Goal: Find specific page/section: Find specific page/section

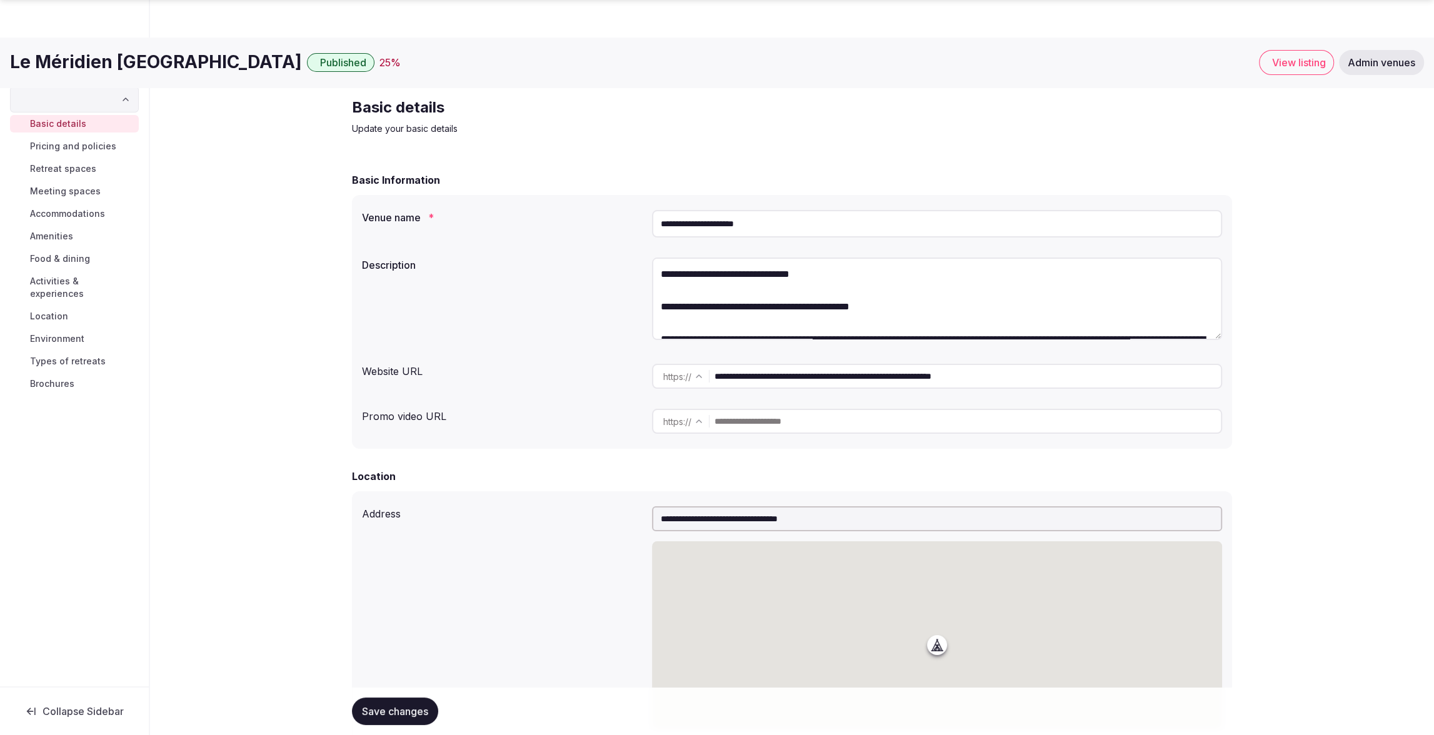
scroll to position [601, 0]
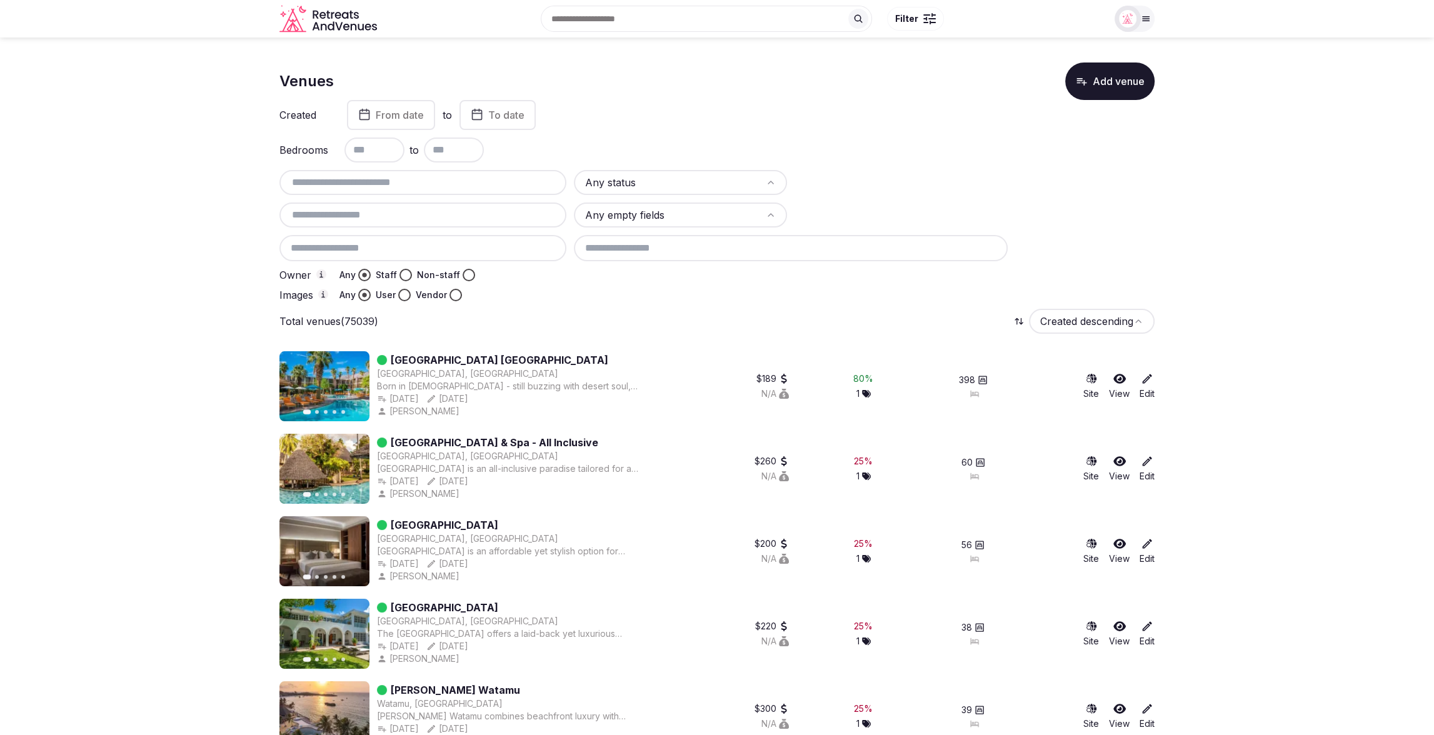
click at [405, 274] on button "Staff" at bounding box center [406, 275] width 13 height 13
click at [402, 295] on button "User" at bounding box center [404, 295] width 13 height 13
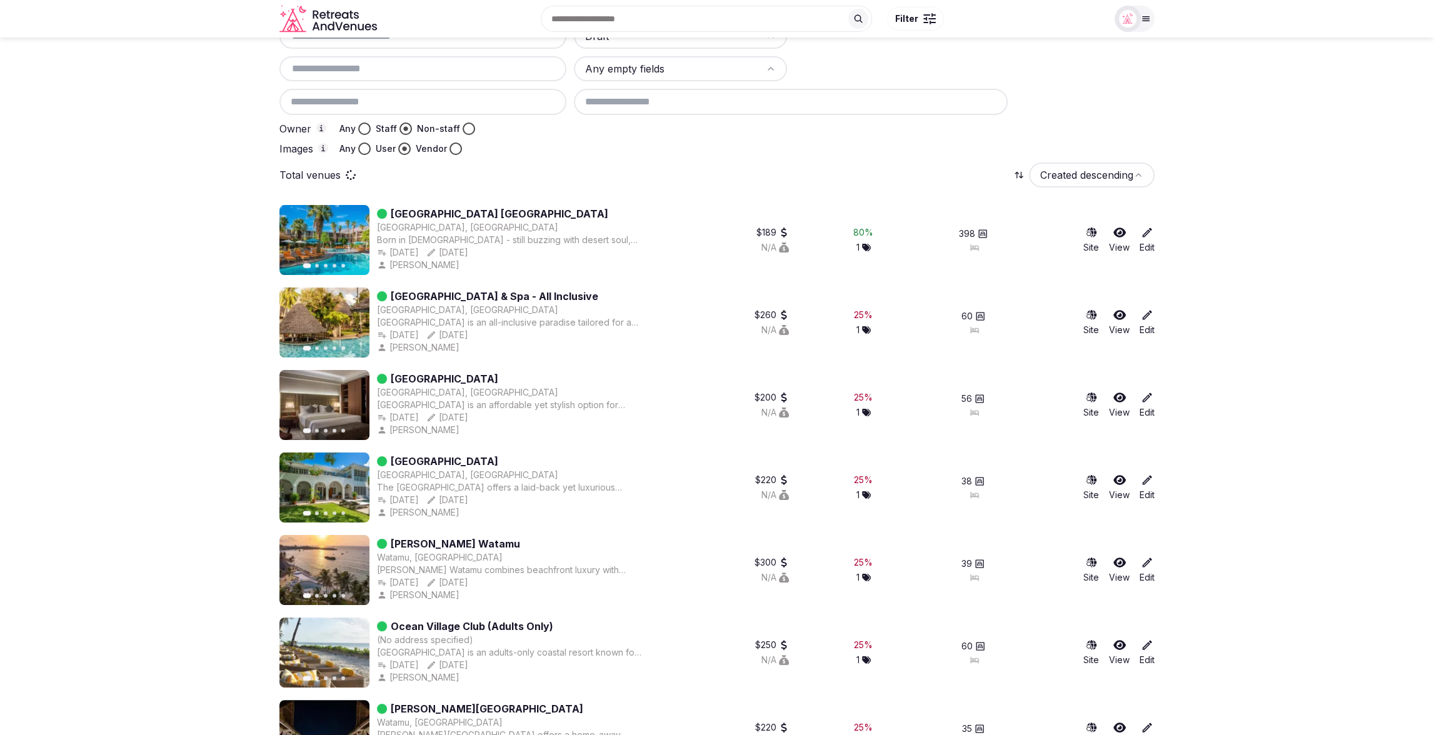
scroll to position [0, 0]
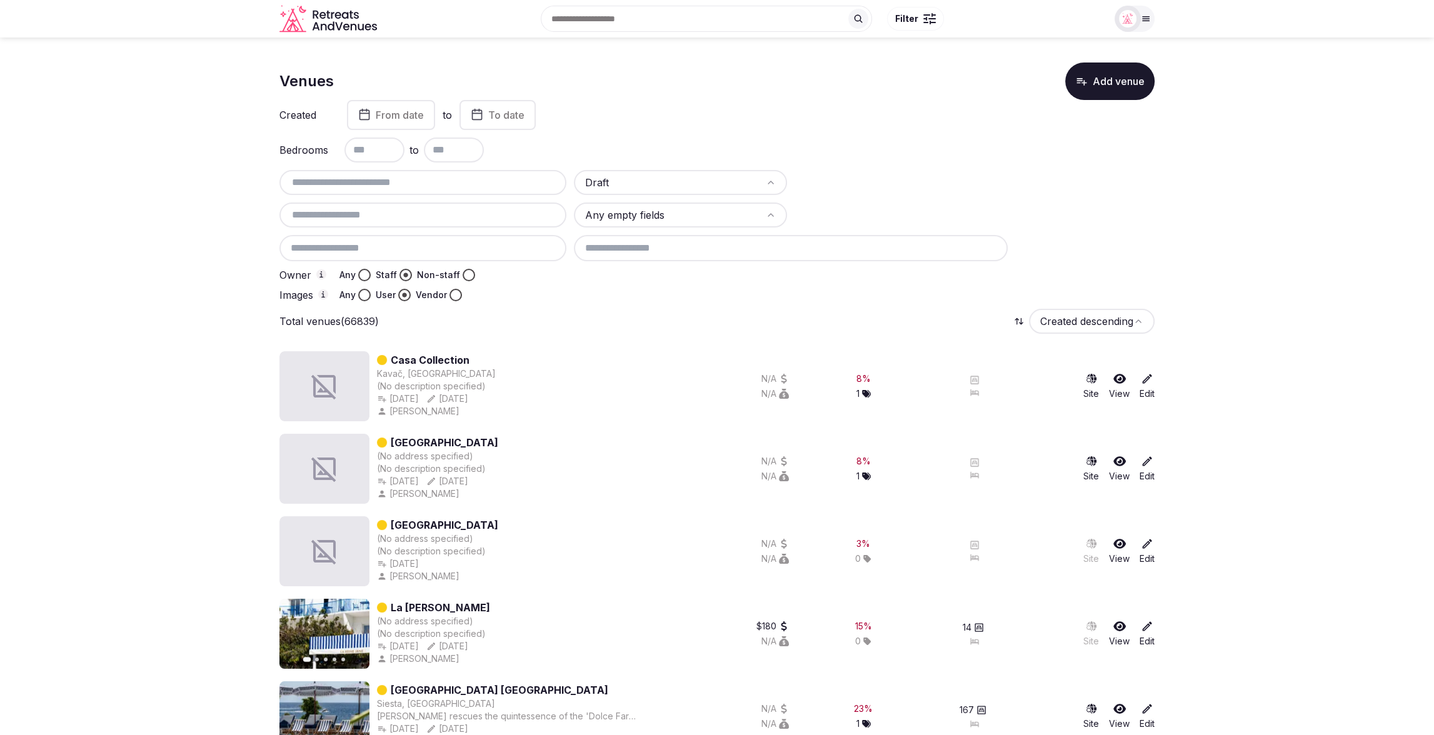
click at [896, 129] on div "Created From date to To date" at bounding box center [716, 115] width 875 height 30
click at [545, 287] on div "Draft Any empty fields Owner Any Staff Non-staff Images Any User Vendor" at bounding box center [716, 235] width 875 height 131
click at [732, 322] on div "Total venues Created descending" at bounding box center [716, 321] width 875 height 25
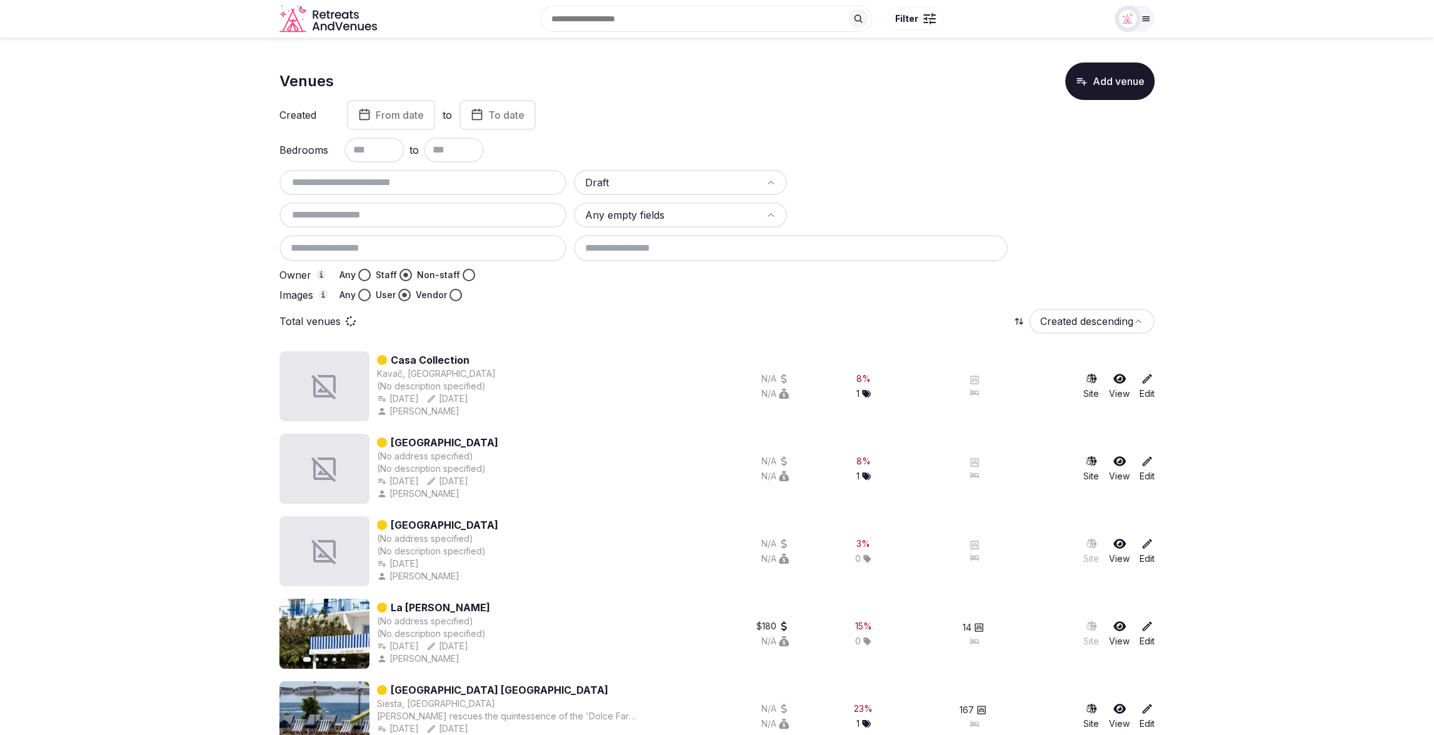
click at [994, 318] on div "Total venues Created descending" at bounding box center [716, 321] width 875 height 25
click at [549, 310] on div "Total venues (66839) Created descending" at bounding box center [716, 321] width 875 height 25
click at [558, 298] on div "Images Any User Vendor" at bounding box center [422, 295] width 287 height 13
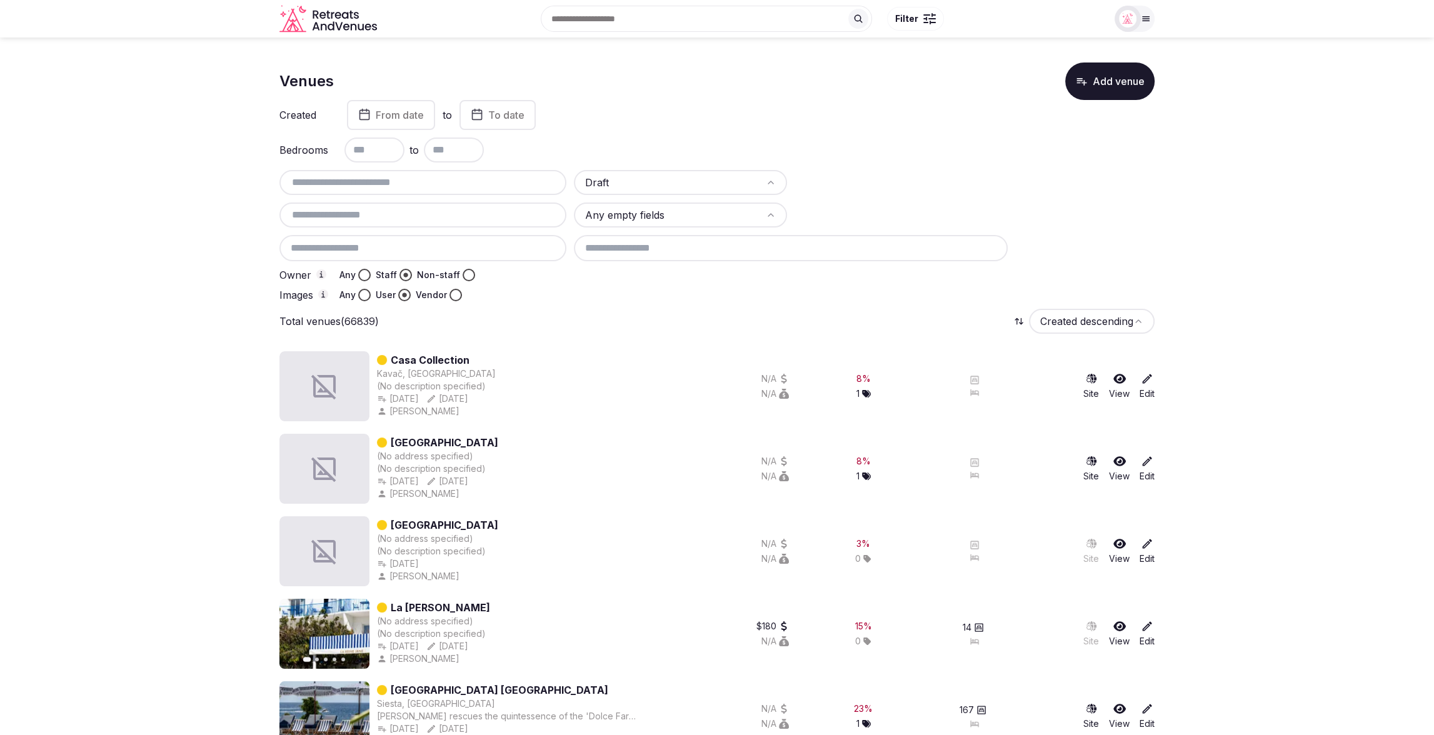
click at [551, 293] on div "Images Any User Vendor" at bounding box center [422, 295] width 287 height 13
click at [451, 295] on button "Vendor" at bounding box center [456, 295] width 13 height 13
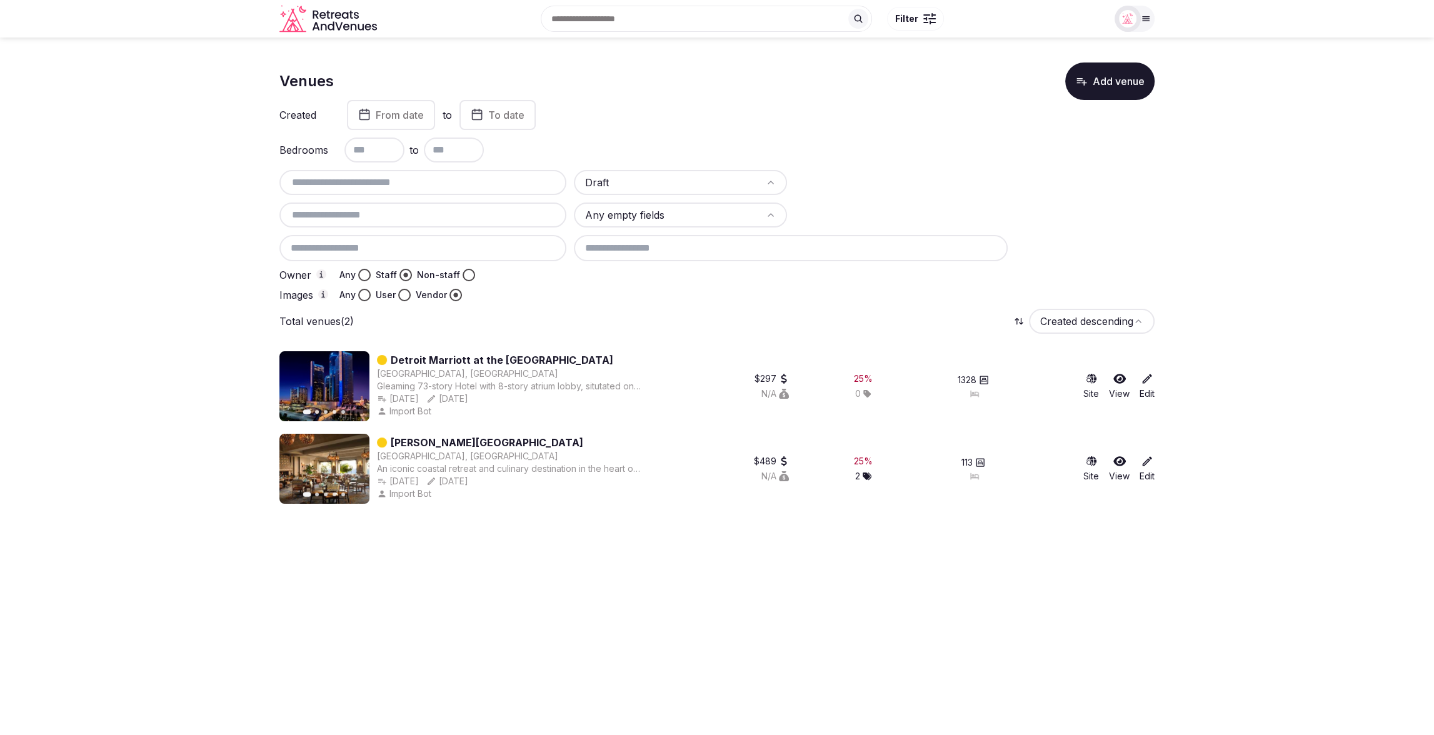
click at [600, 305] on div "Venues Add venue Created From date to To date Bedrooms to Draft Any empty field…" at bounding box center [716, 288] width 875 height 451
click at [400, 296] on button "User" at bounding box center [404, 295] width 13 height 13
click at [671, 181] on html "Search Popular Destinations [GEOGRAPHIC_DATA], [GEOGRAPHIC_DATA] [GEOGRAPHIC_DA…" at bounding box center [717, 367] width 1434 height 735
click at [454, 296] on button "Vendor" at bounding box center [456, 295] width 13 height 13
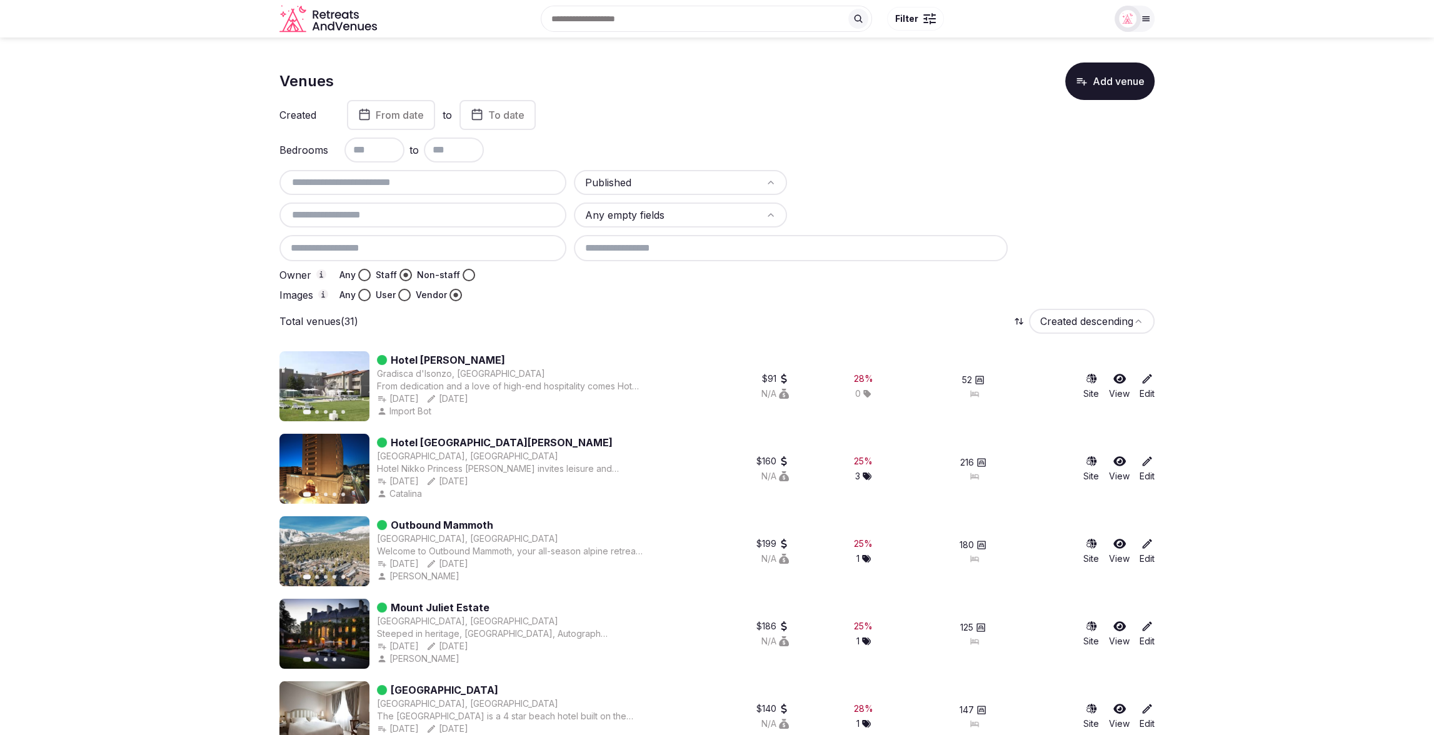
click at [521, 300] on div "Images Any User Vendor" at bounding box center [422, 295] width 287 height 13
click at [623, 295] on div at bounding box center [864, 295] width 581 height 13
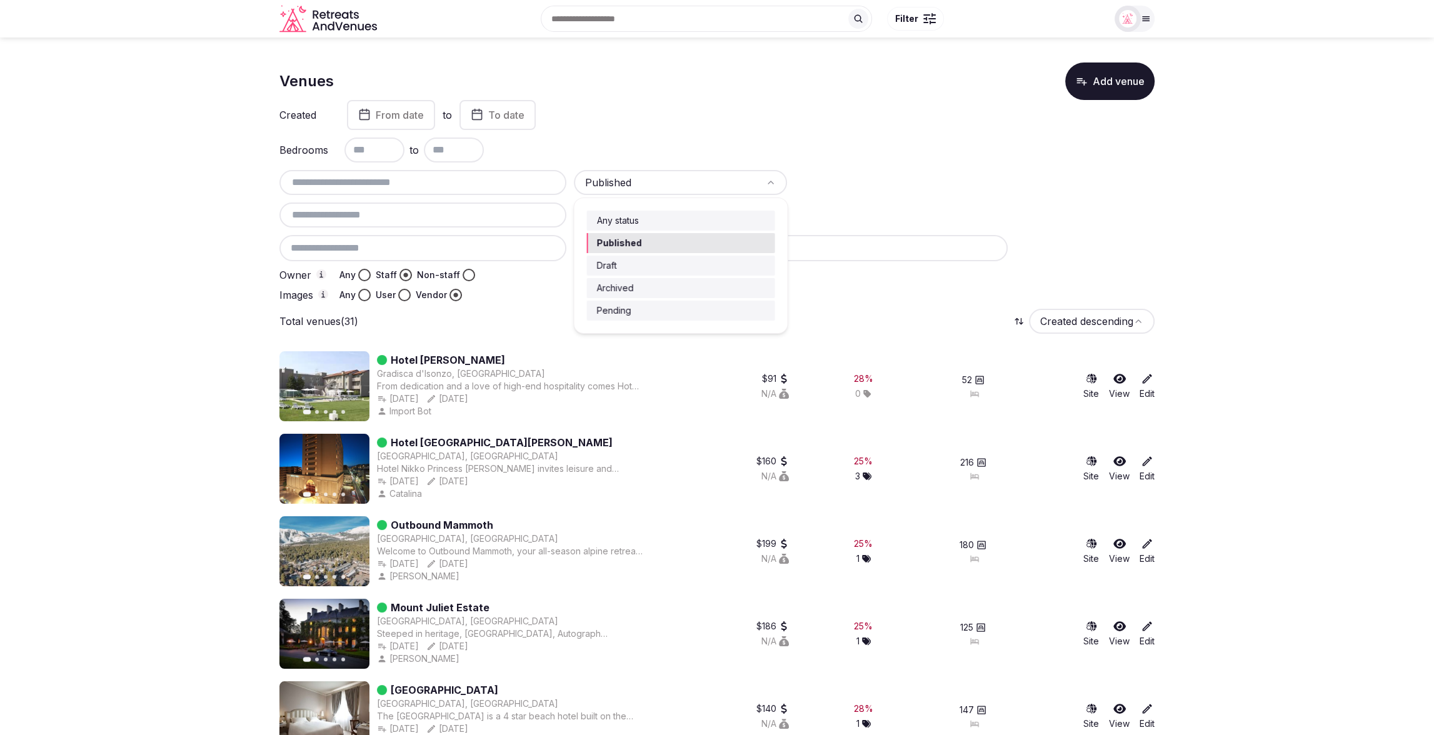
drag, startPoint x: 842, startPoint y: 293, endPoint x: 723, endPoint y: 263, distance: 123.1
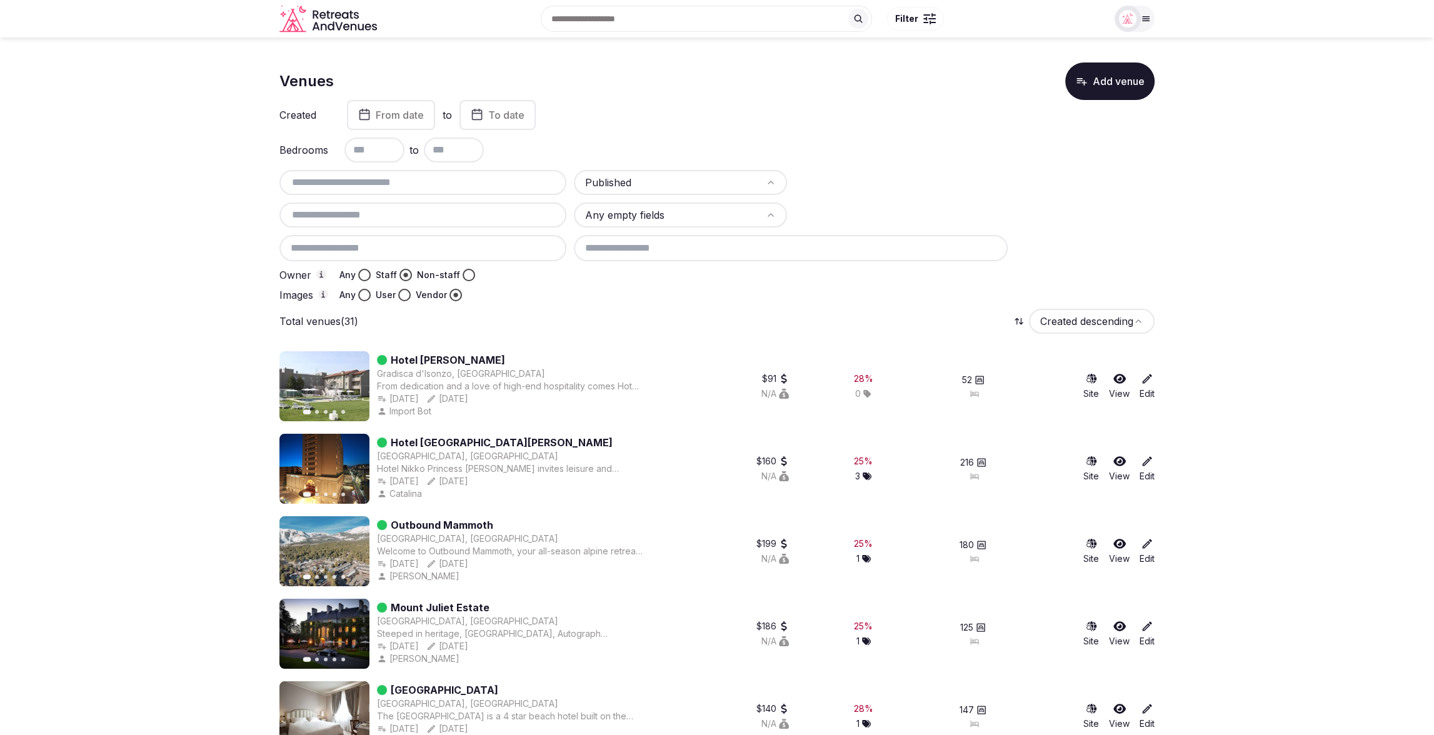
click at [809, 286] on div "Draft Any empty fields Owner Any Staff Non-staff Images Any User Vendor" at bounding box center [716, 235] width 875 height 131
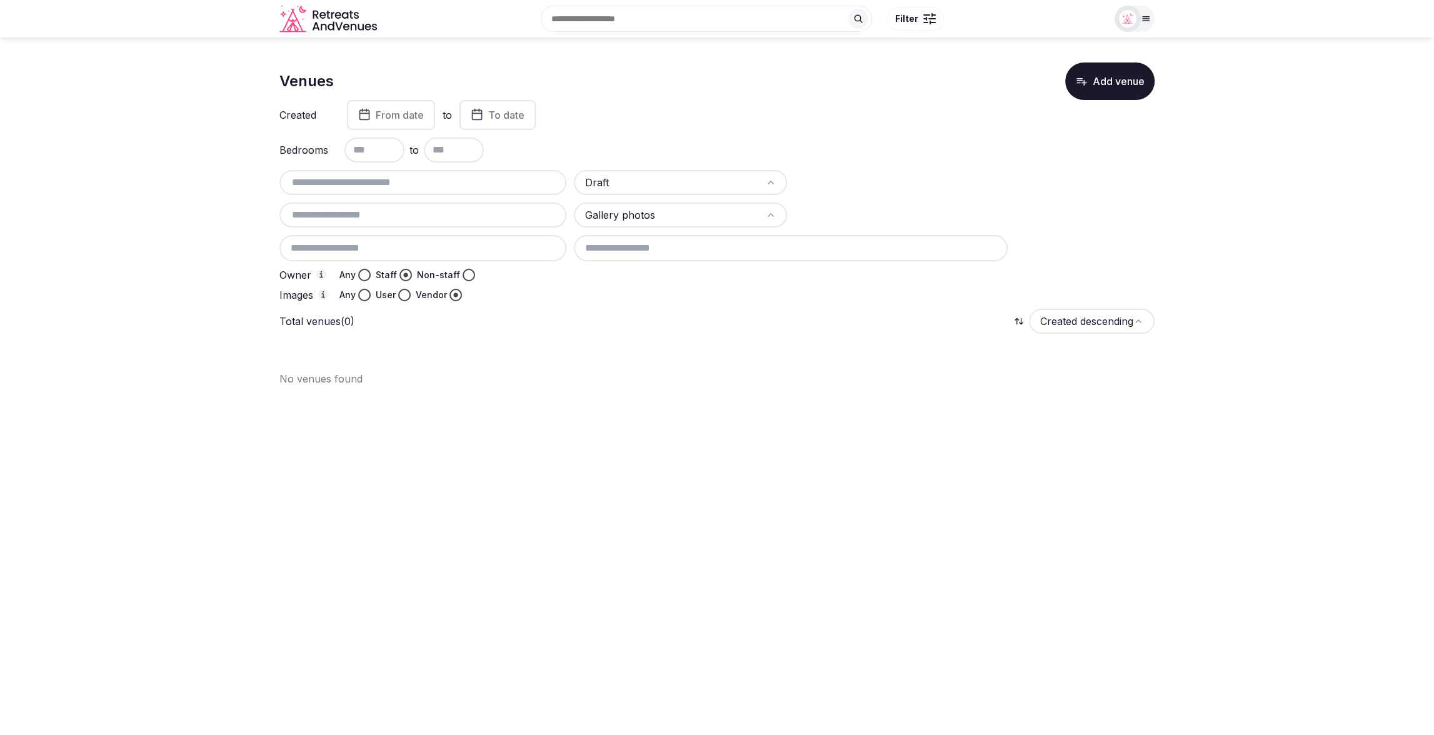
click at [366, 296] on button "Any" at bounding box center [364, 295] width 13 height 13
click at [400, 111] on span "From date" at bounding box center [400, 115] width 48 height 13
click at [427, 216] on button "1" at bounding box center [432, 216] width 18 height 18
click at [468, 119] on rect "button" at bounding box center [462, 114] width 9 height 9
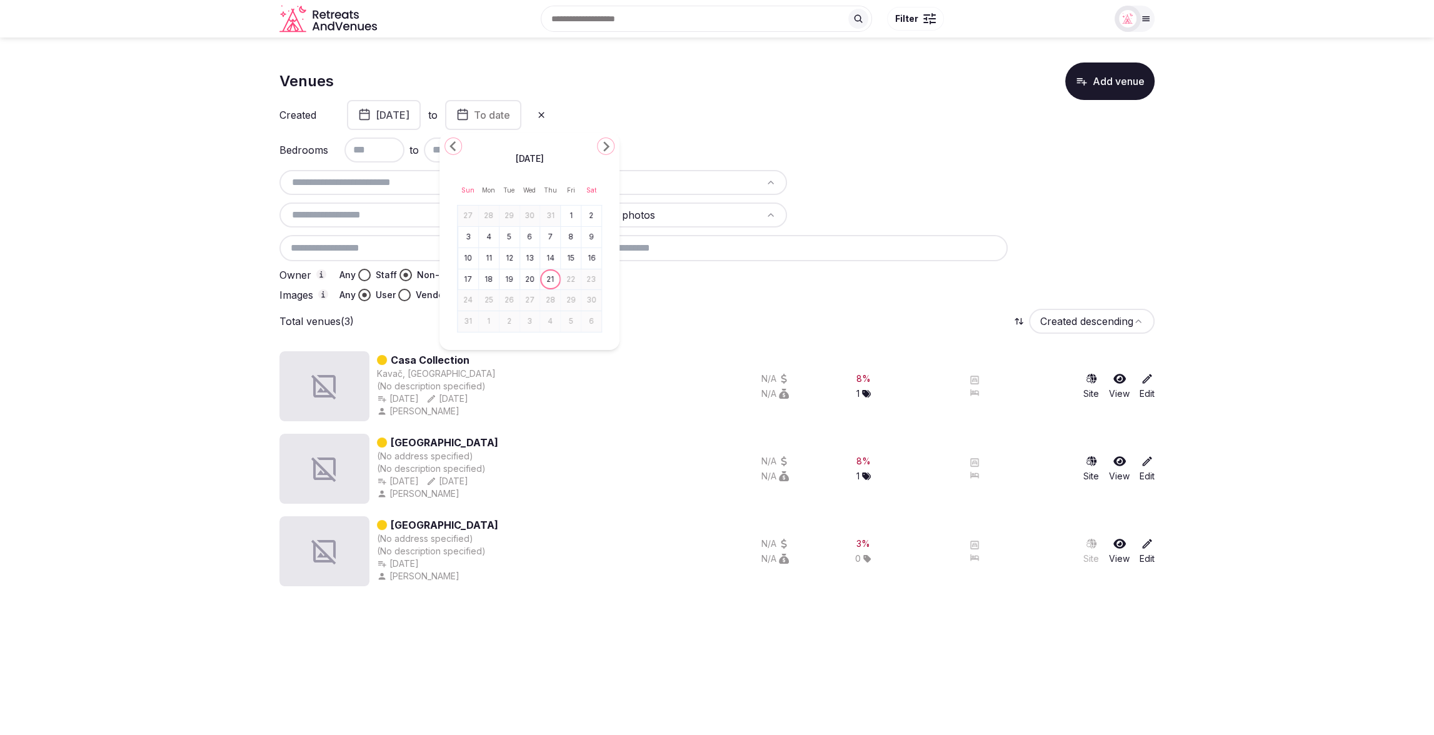
click at [875, 305] on div "Venues Add venue Created [DATE] to To date Bedrooms to Draft Gallery photos Own…" at bounding box center [716, 330] width 875 height 534
click at [510, 114] on span "To date" at bounding box center [492, 115] width 36 height 13
click at [553, 277] on button "21" at bounding box center [551, 279] width 18 height 18
click at [873, 300] on div at bounding box center [864, 295] width 581 height 13
click at [634, 320] on div "Total venues (3) Created descending" at bounding box center [716, 321] width 875 height 25
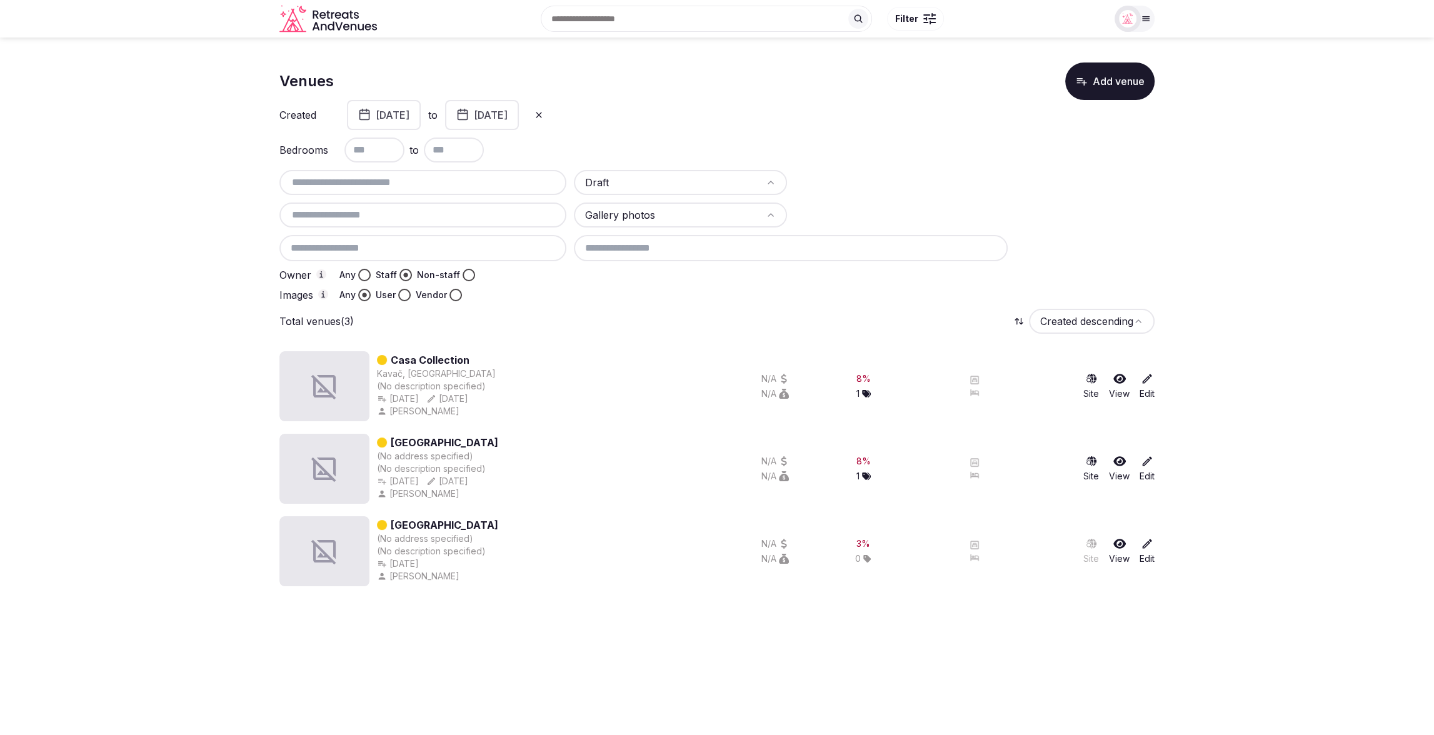
click at [682, 215] on html "Search Popular Destinations [GEOGRAPHIC_DATA], [GEOGRAPHIC_DATA] [GEOGRAPHIC_DA…" at bounding box center [717, 367] width 1434 height 735
click at [1145, 380] on icon at bounding box center [1147, 379] width 13 height 13
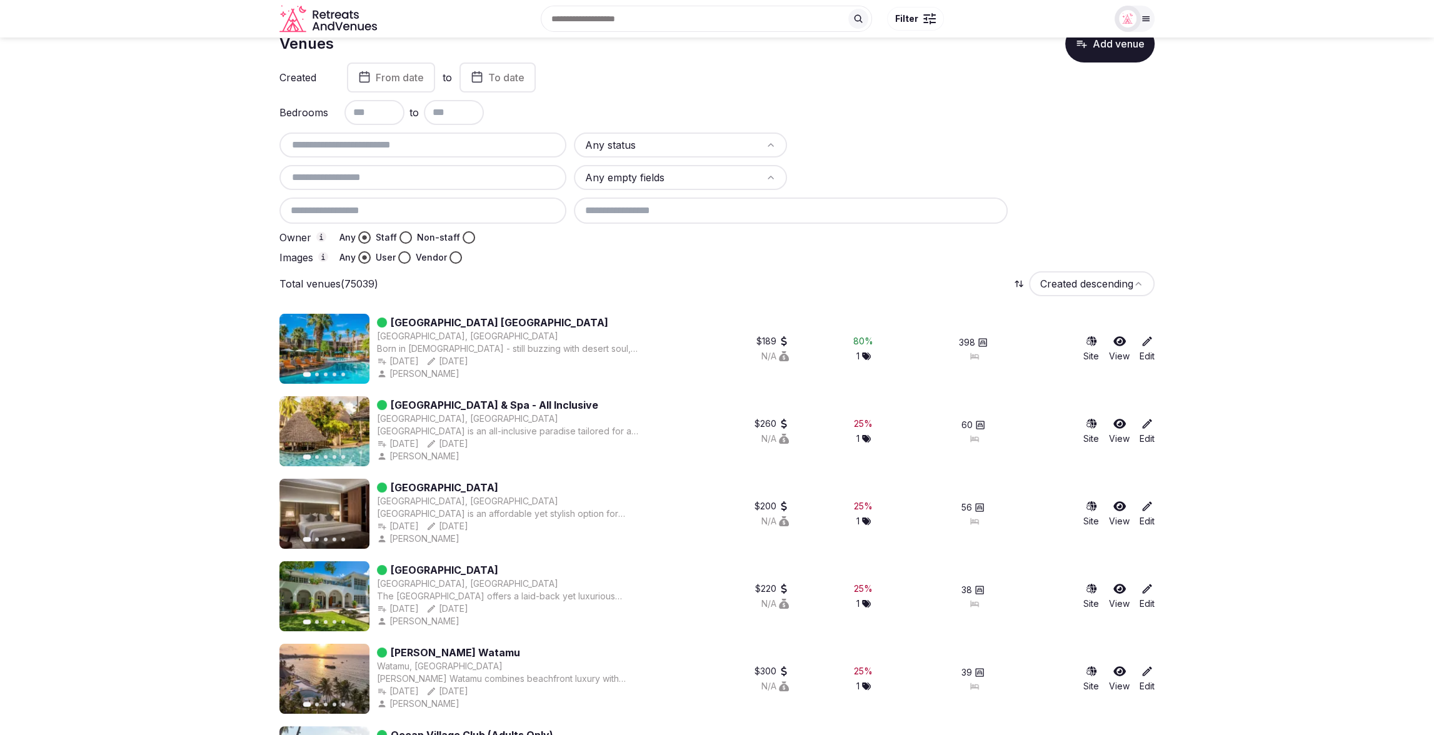
scroll to position [35, 0]
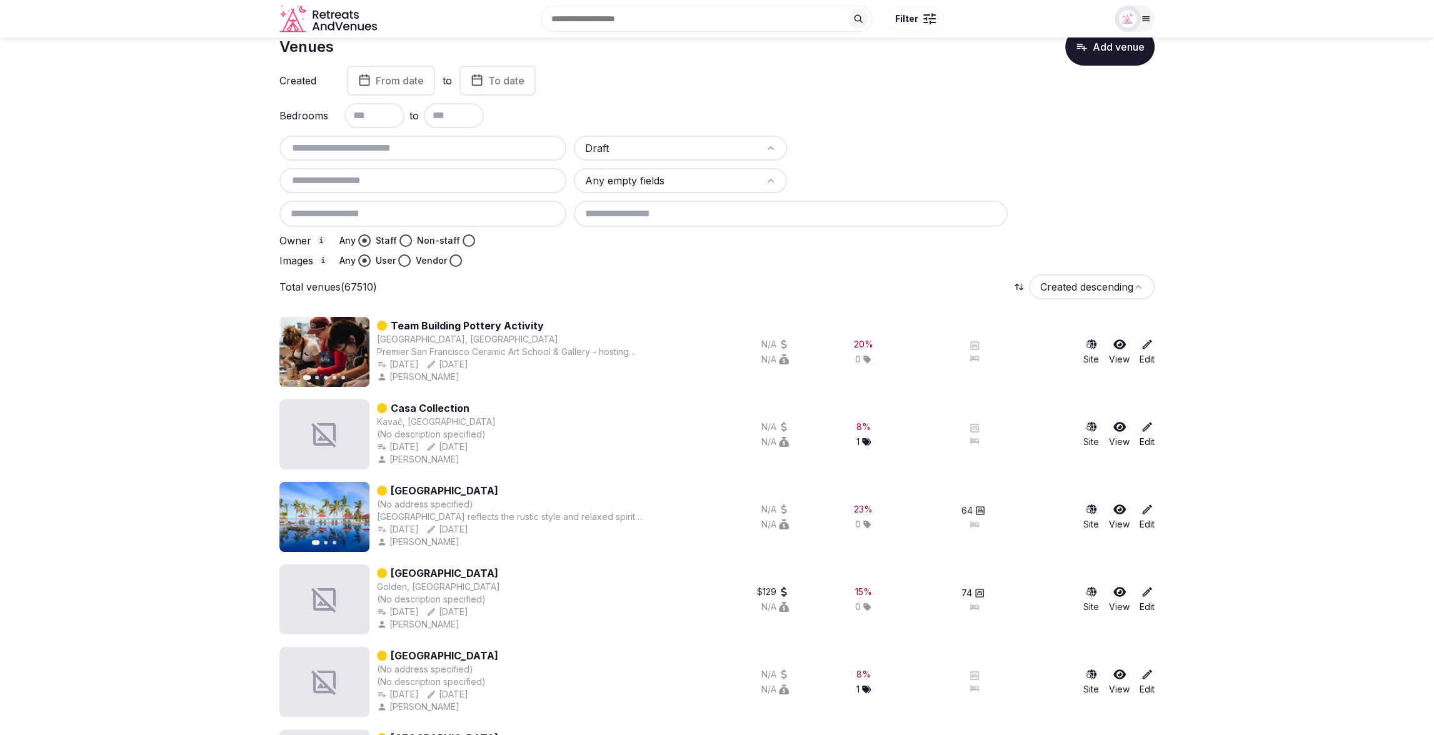
click at [628, 240] on div at bounding box center [864, 240] width 581 height 13
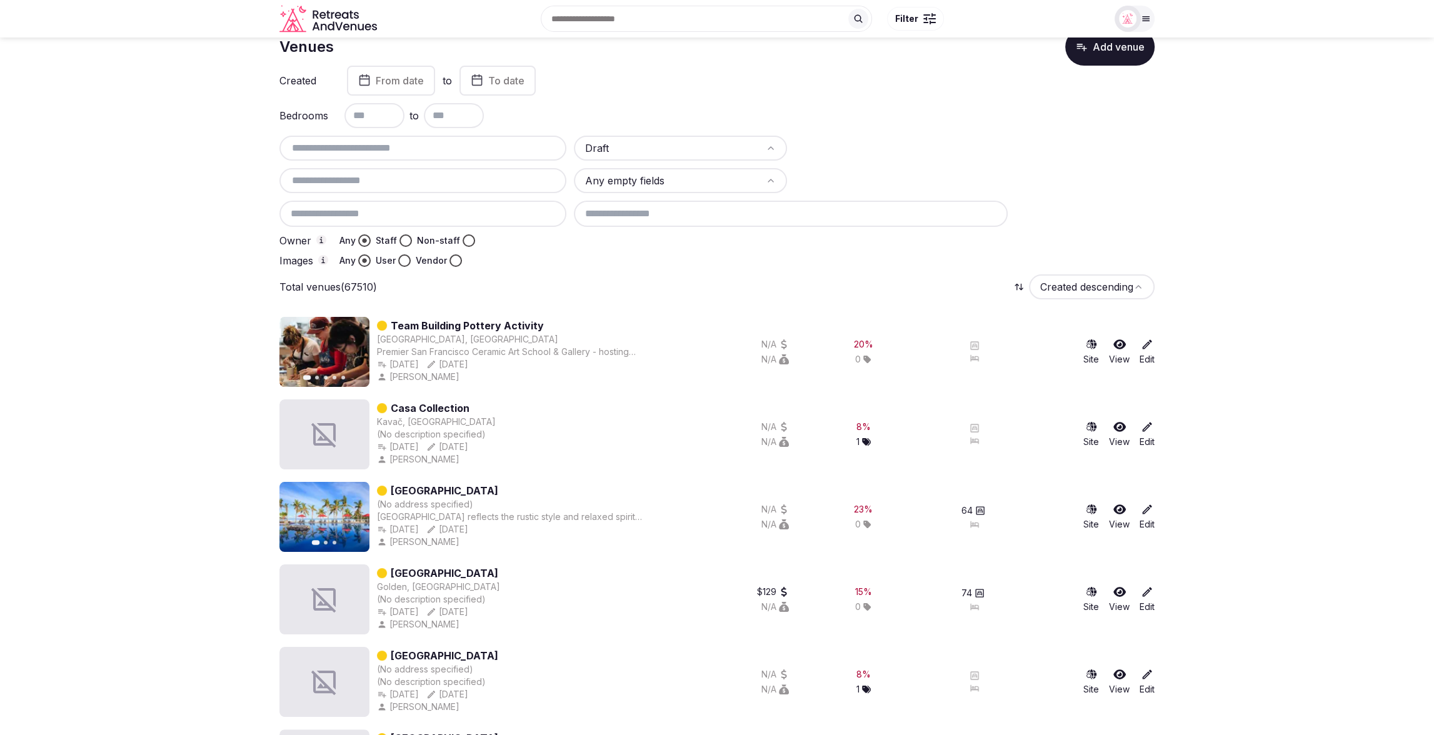
click at [505, 264] on div "Images Any User Vendor" at bounding box center [422, 260] width 287 height 13
click at [402, 239] on button "Staff" at bounding box center [406, 240] width 13 height 13
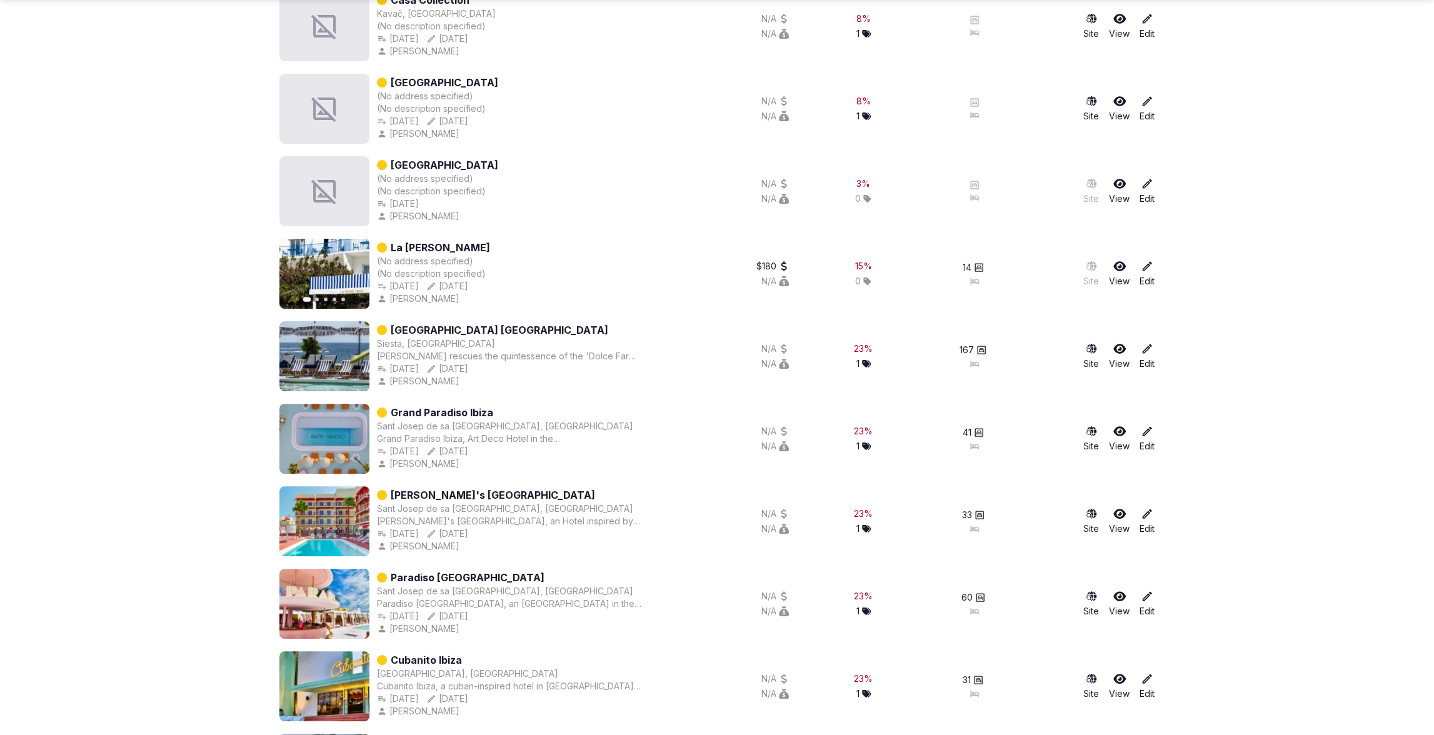
scroll to position [366, 0]
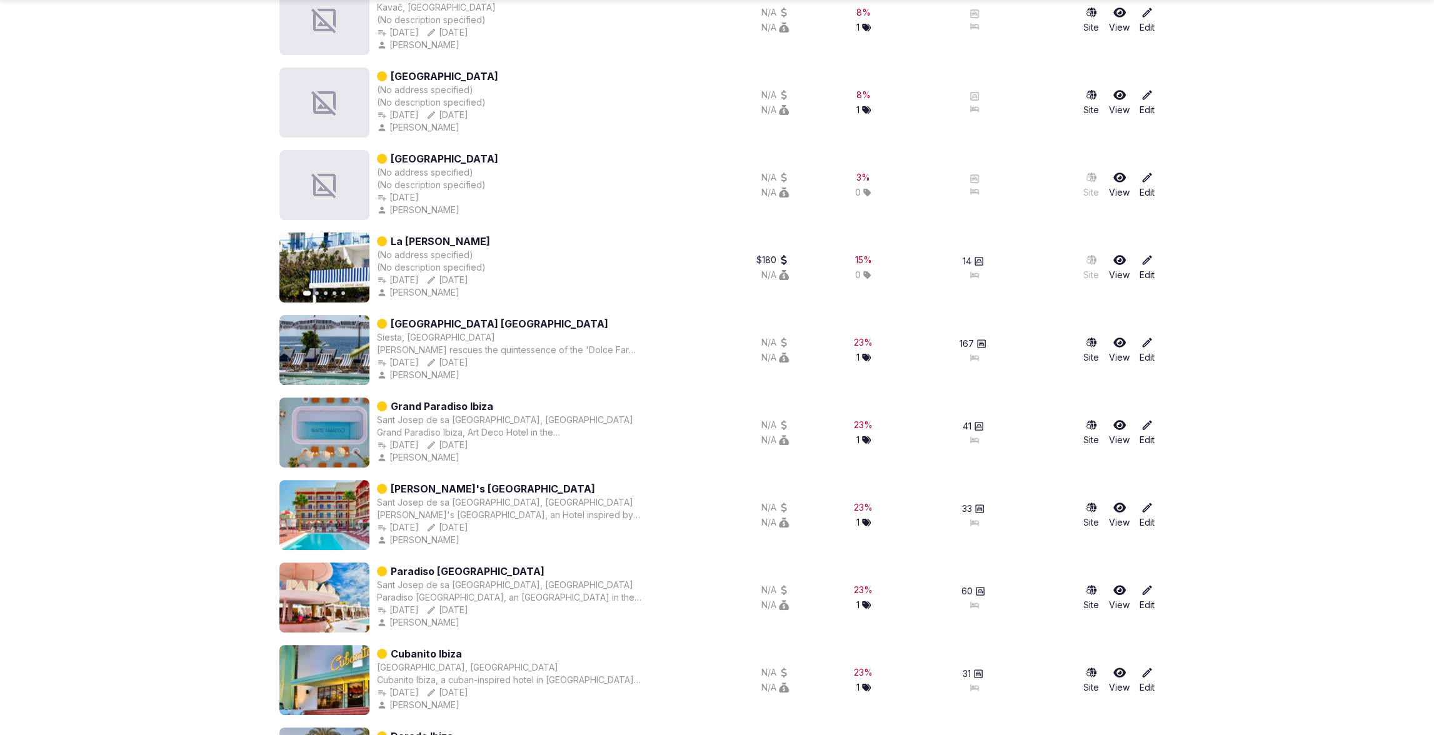
click at [1147, 344] on icon at bounding box center [1147, 342] width 13 height 13
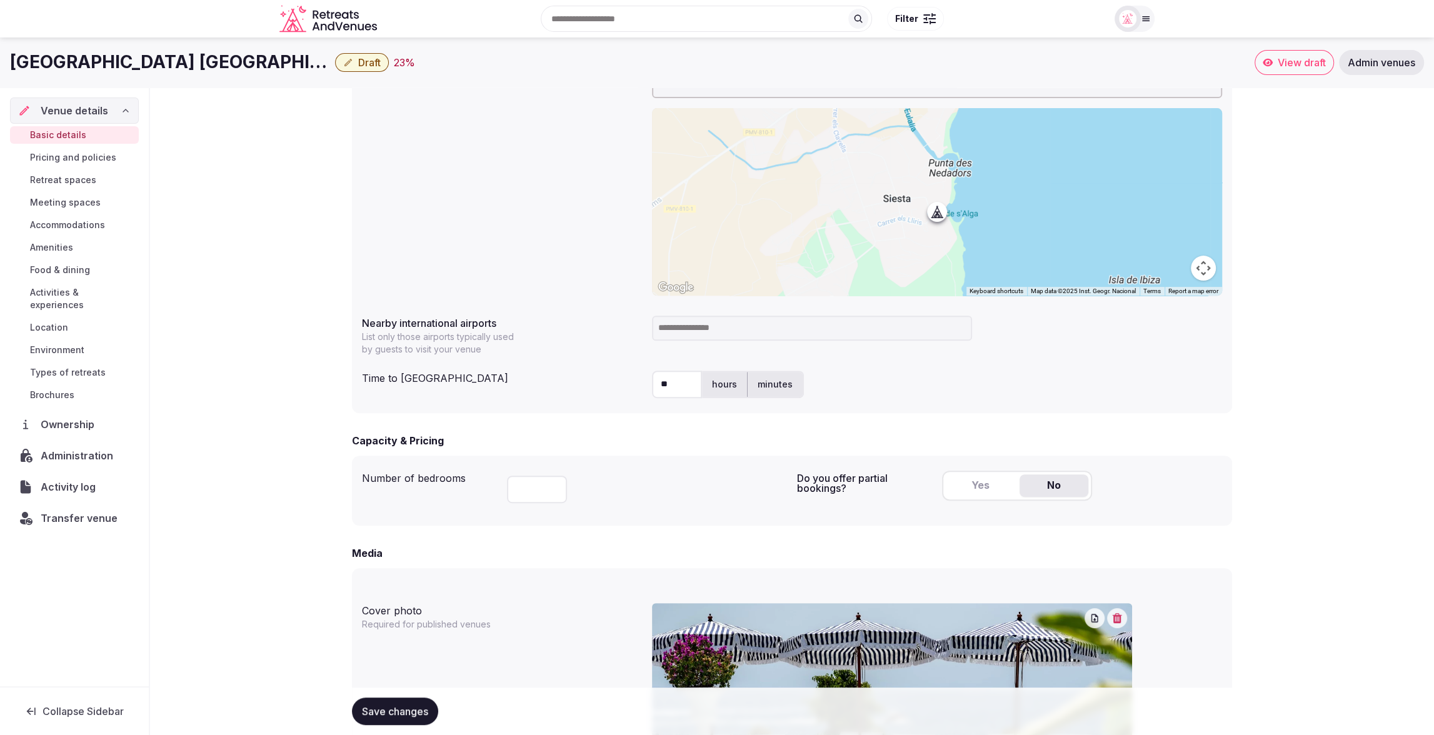
scroll to position [428, 0]
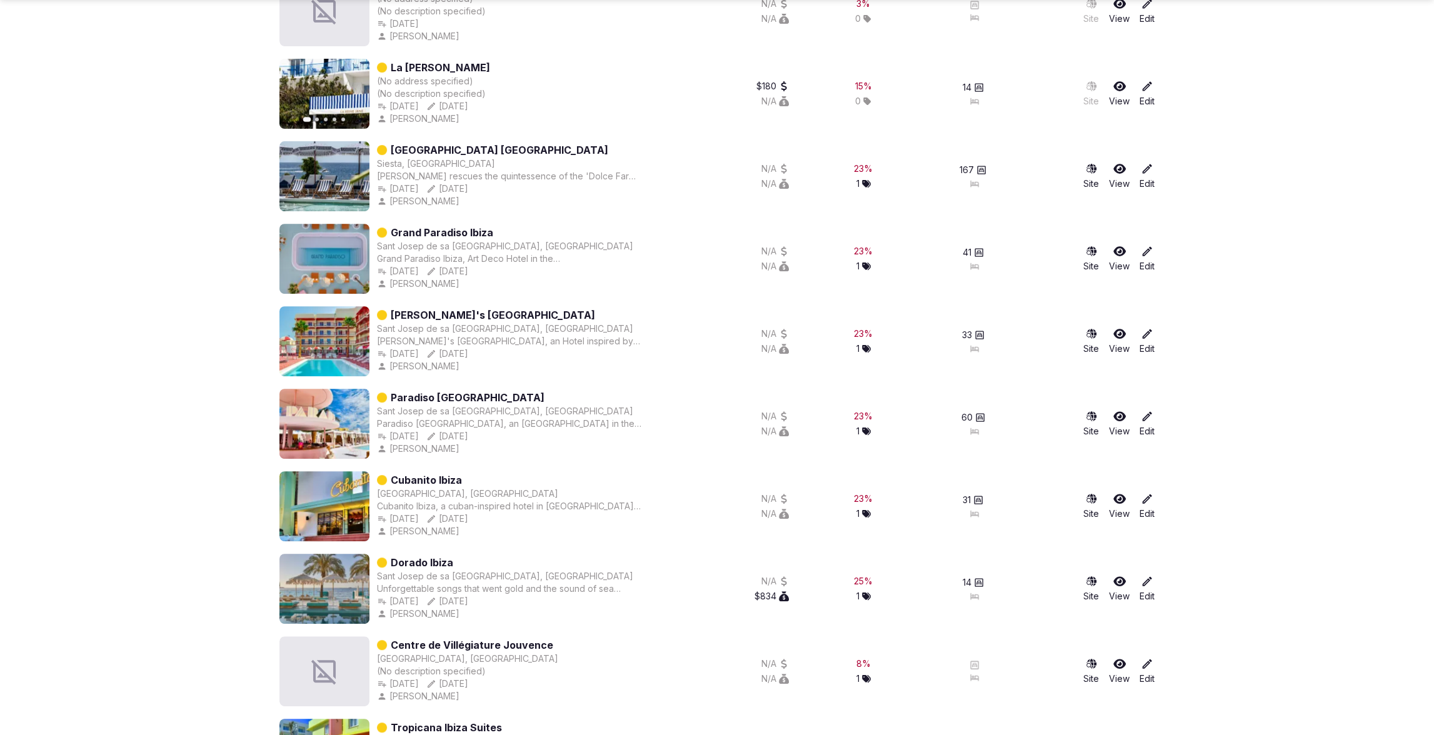
scroll to position [544, 0]
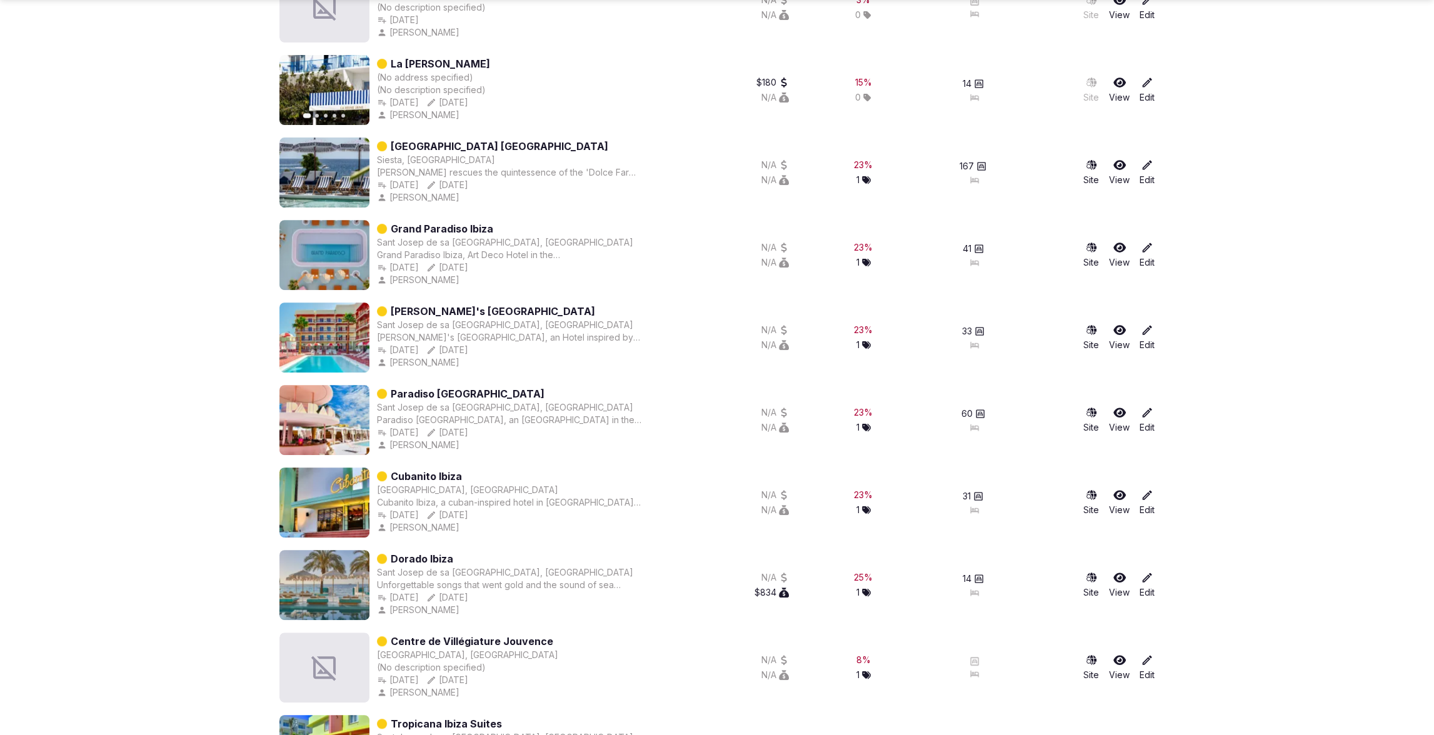
click at [1146, 253] on icon at bounding box center [1147, 247] width 13 height 13
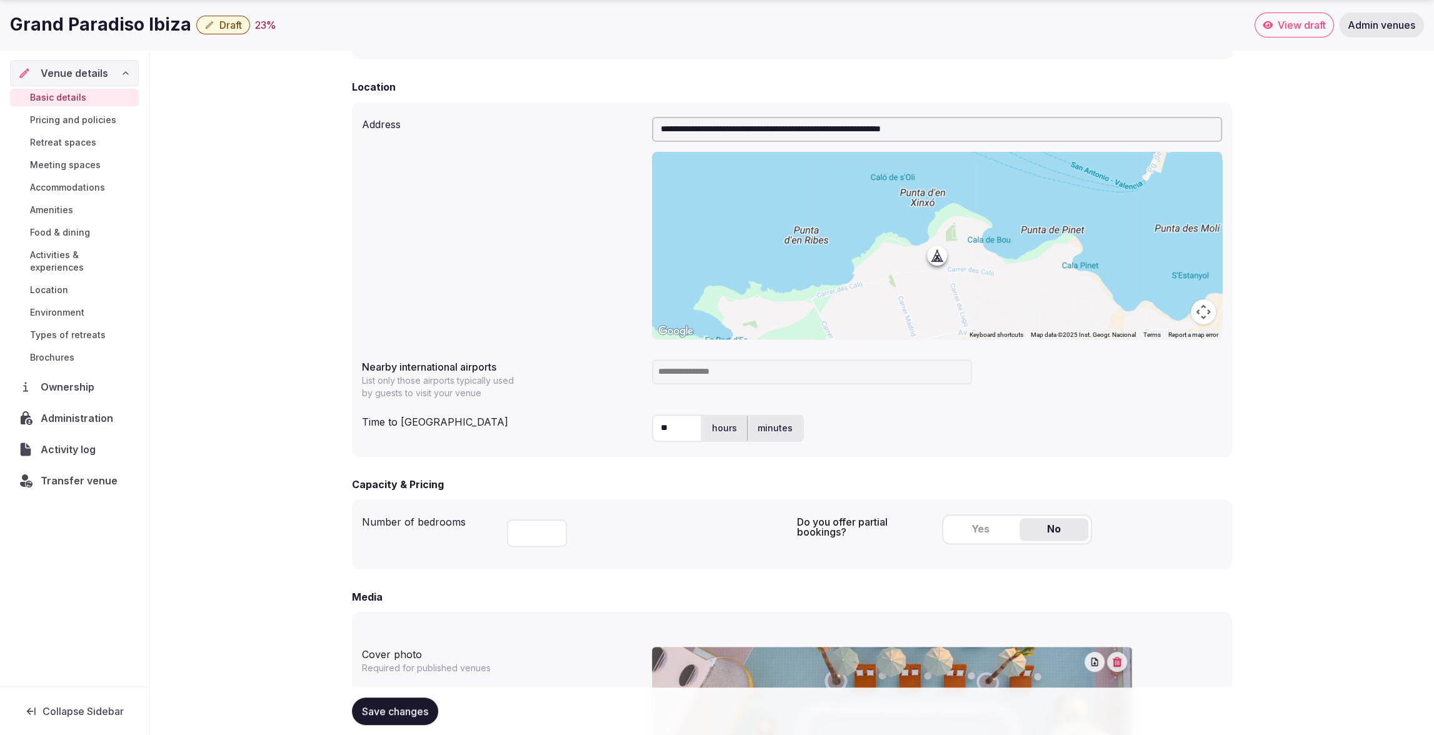
scroll to position [750, 0]
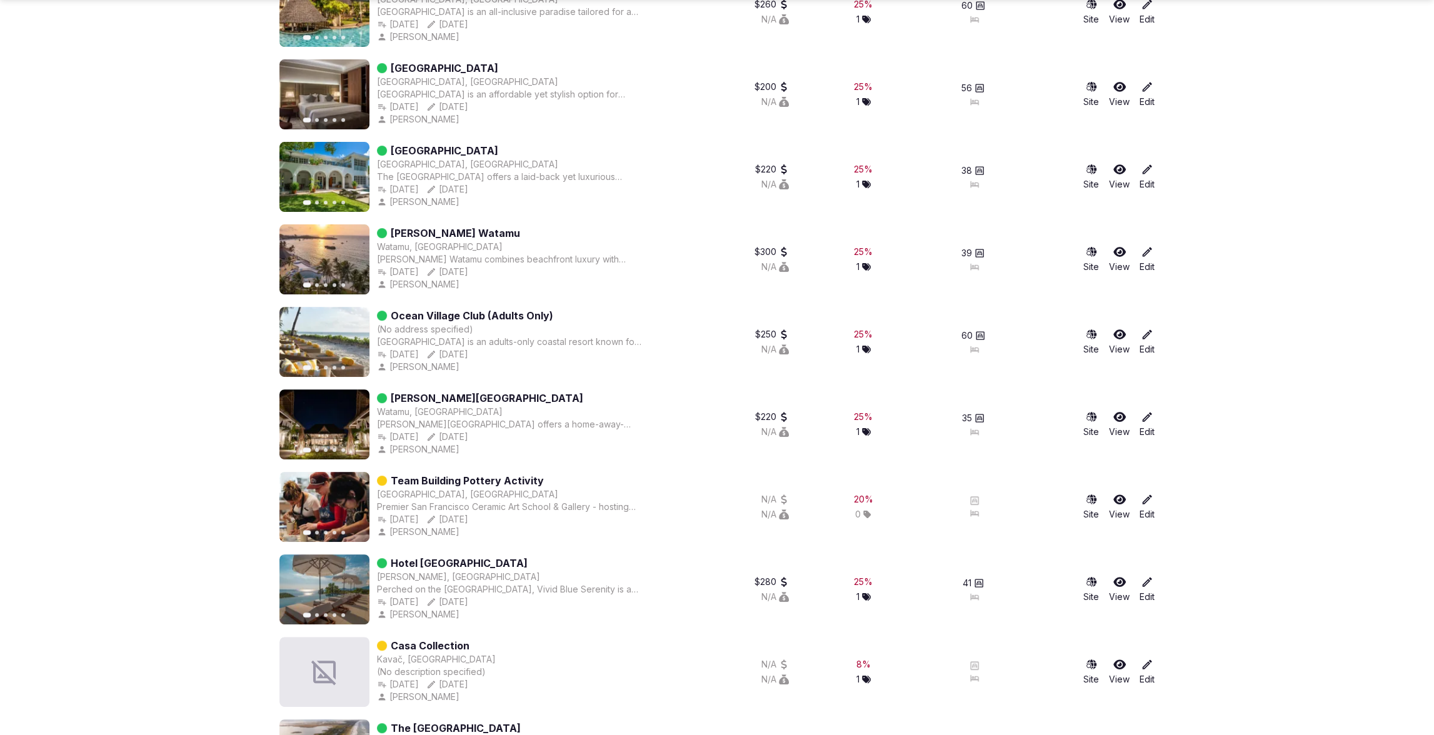
scroll to position [461, 0]
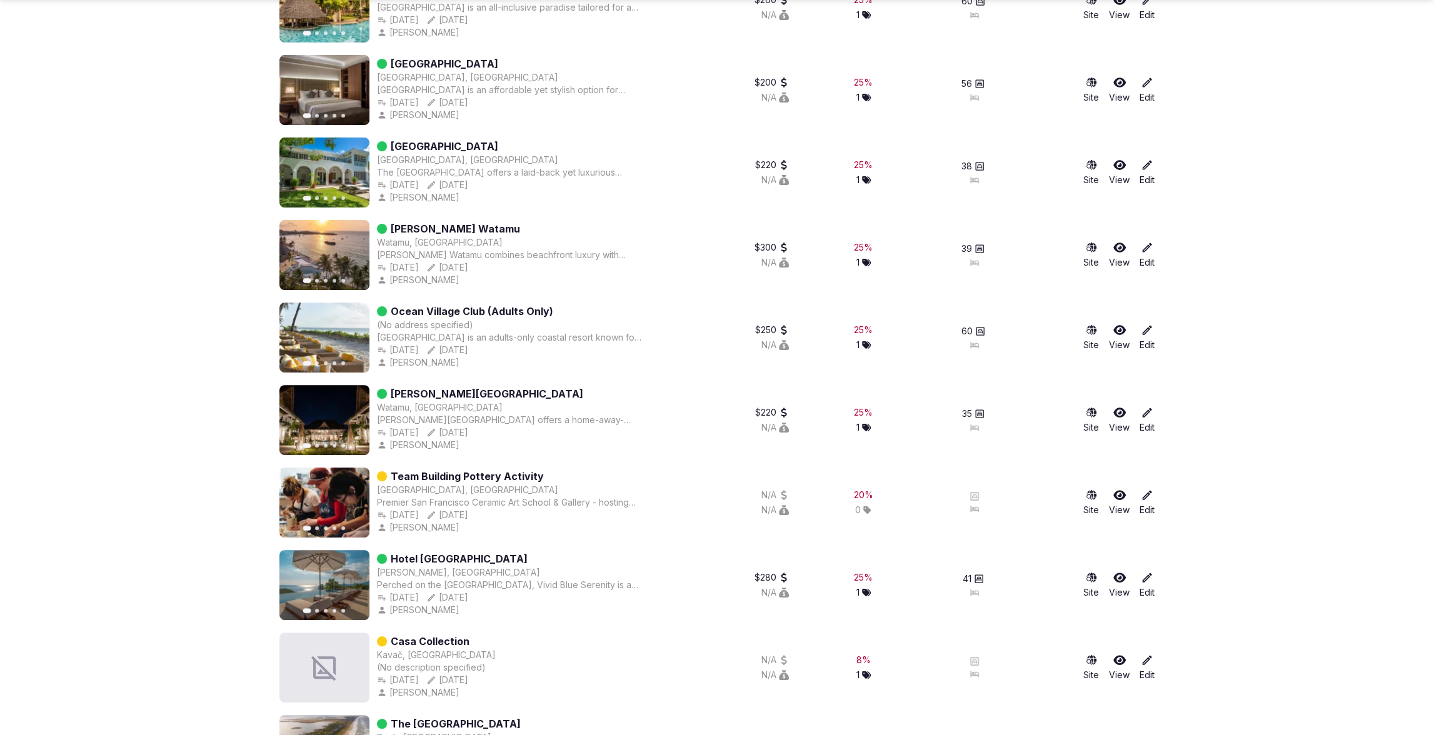
click at [1147, 249] on icon at bounding box center [1147, 247] width 13 height 13
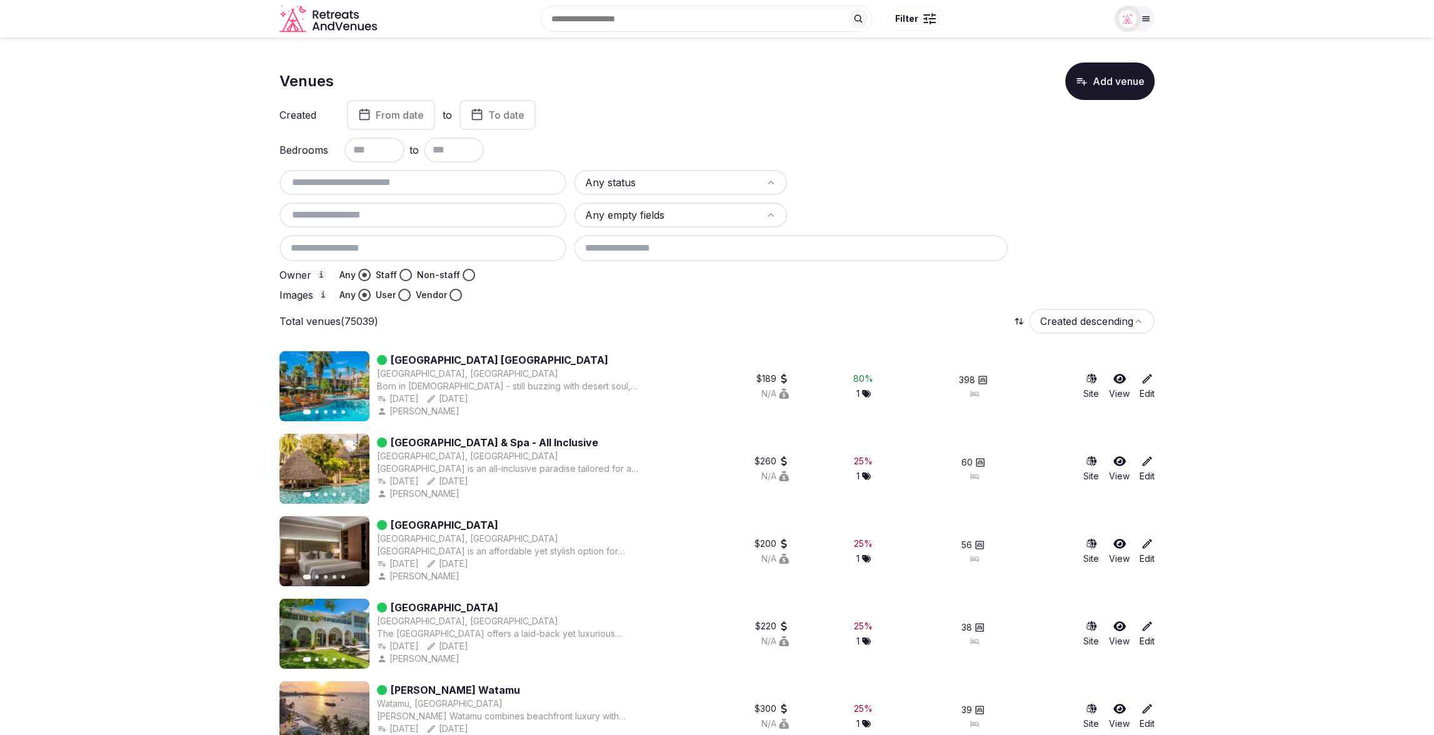
click at [630, 276] on div at bounding box center [864, 275] width 581 height 13
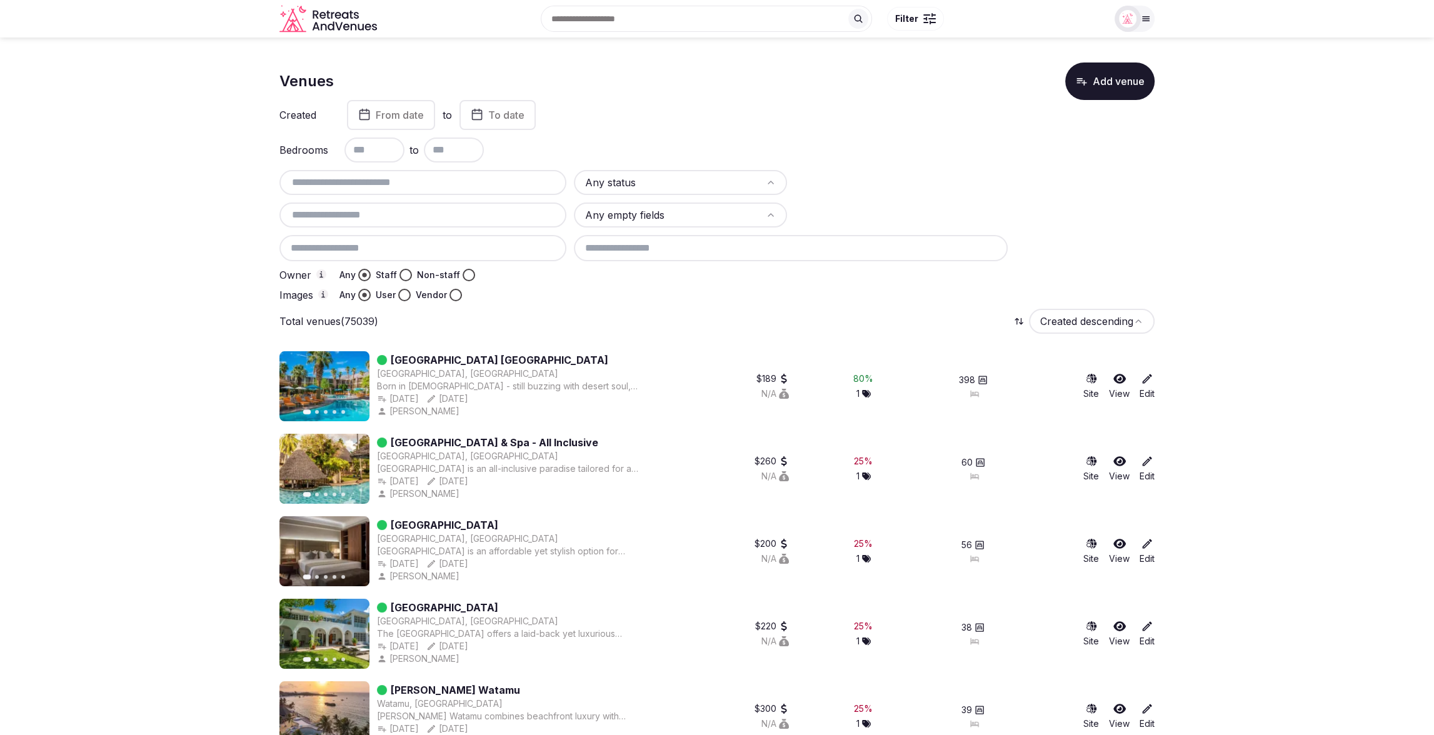
click at [1052, 234] on div "Any status Any empty fields Owner Any Staff Non-staff Images Any User Vendor" at bounding box center [716, 235] width 875 height 131
drag, startPoint x: 398, startPoint y: 276, endPoint x: 432, endPoint y: 275, distance: 33.8
click at [404, 274] on button "Staff" at bounding box center [406, 275] width 13 height 13
click at [770, 264] on div "Any status Any empty fields Owner Any Staff Non-staff Images Any User Vendor" at bounding box center [716, 235] width 875 height 131
click at [1117, 228] on div "Any status Any empty fields Owner Any Staff Non-staff Images Any User Vendor" at bounding box center [716, 235] width 875 height 131
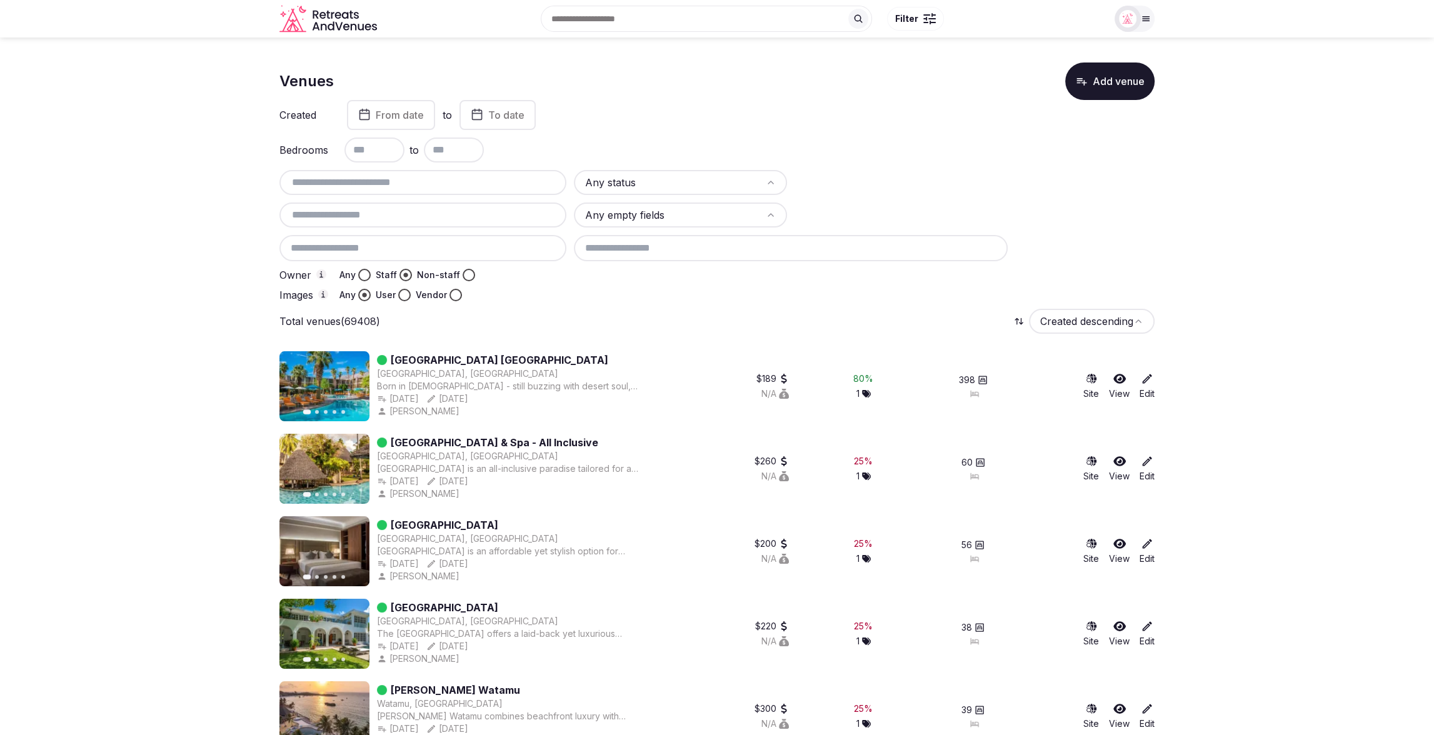
click at [383, 118] on span "From date" at bounding box center [400, 115] width 48 height 13
click at [315, 143] on polygon "Go to the Previous Month" at bounding box center [314, 146] width 6 height 10
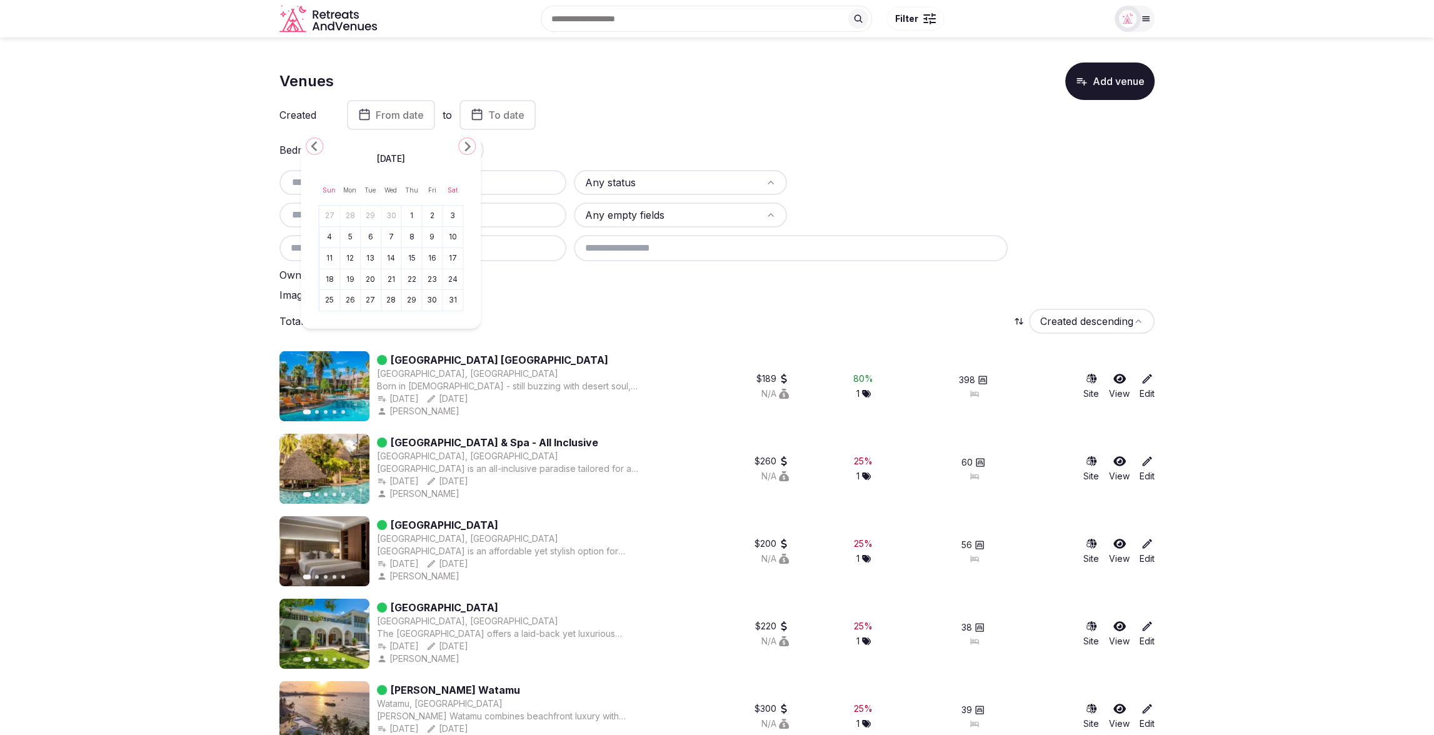
click at [315, 143] on polygon "Go to the Previous Month" at bounding box center [314, 146] width 6 height 10
click at [308, 146] on icon "Go to the Previous Month" at bounding box center [314, 146] width 15 height 15
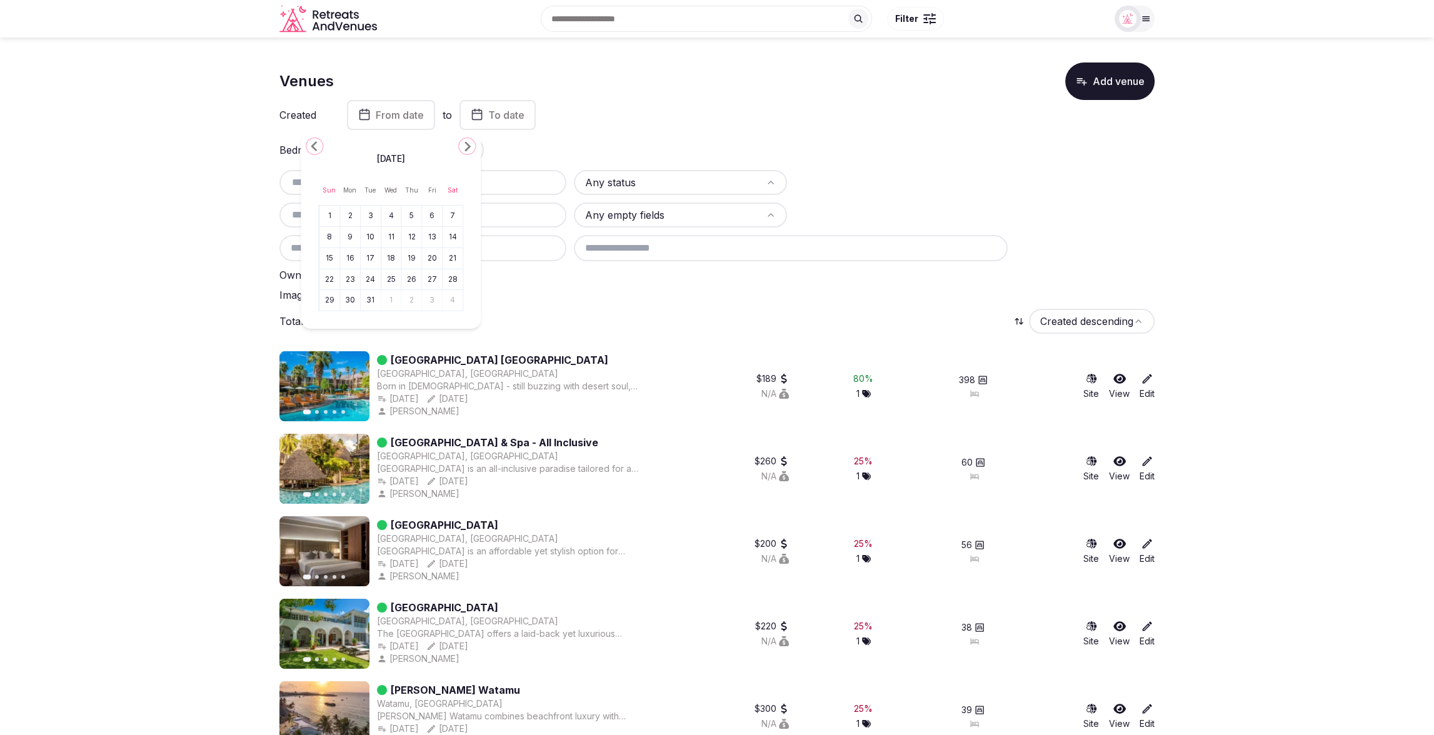
click at [308, 146] on icon "Go to the Previous Month" at bounding box center [314, 146] width 15 height 15
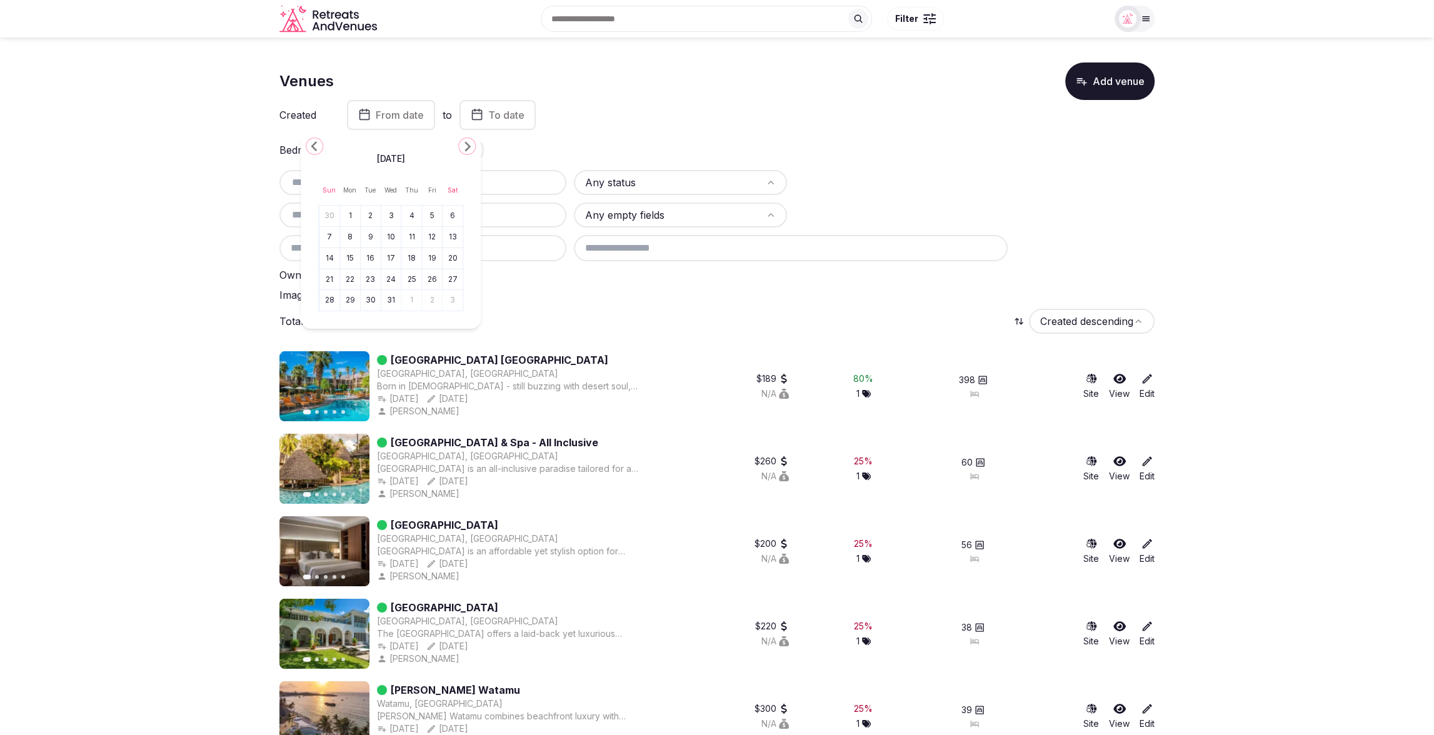
click at [308, 146] on icon "Go to the Previous Month" at bounding box center [314, 146] width 15 height 15
click at [311, 144] on icon "Go to the Previous Month" at bounding box center [314, 146] width 15 height 15
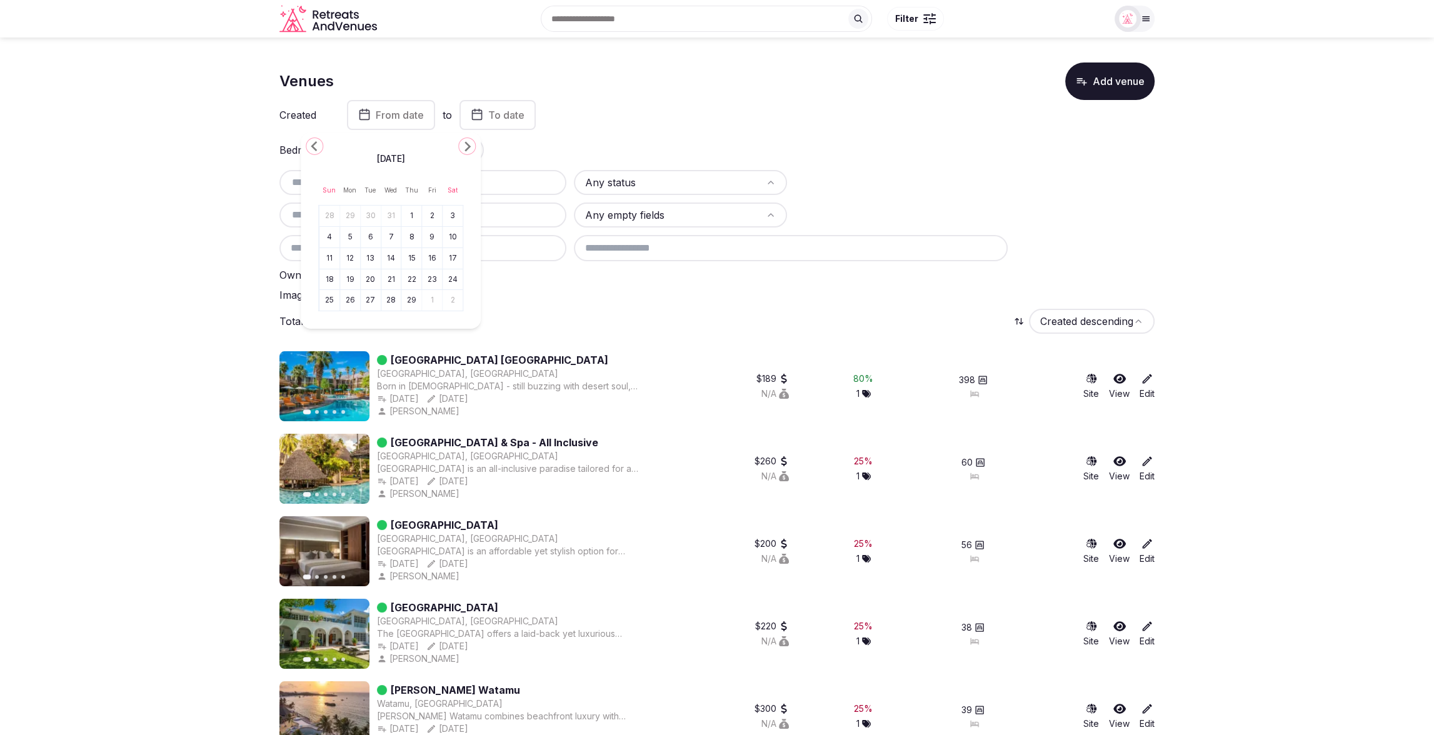
click at [311, 144] on icon "Go to the Previous Month" at bounding box center [314, 146] width 15 height 15
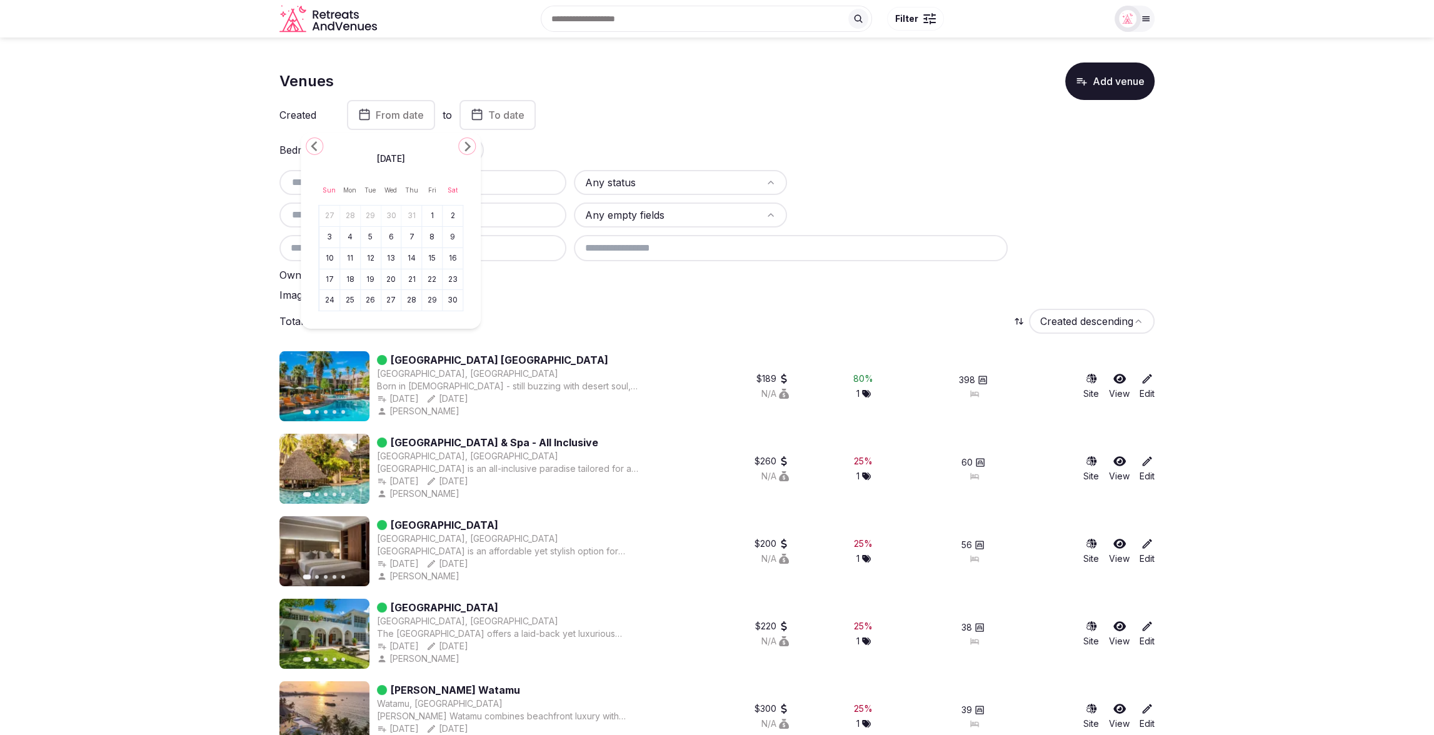
click at [311, 144] on icon "Go to the Previous Month" at bounding box center [314, 146] width 15 height 15
click at [312, 148] on polygon "Go to the Previous Month" at bounding box center [314, 146] width 6 height 10
click at [469, 143] on icon "Go to the Next Month" at bounding box center [467, 146] width 15 height 15
click at [371, 218] on button "1" at bounding box center [371, 216] width 18 height 18
click at [521, 123] on button "To date" at bounding box center [483, 115] width 76 height 30
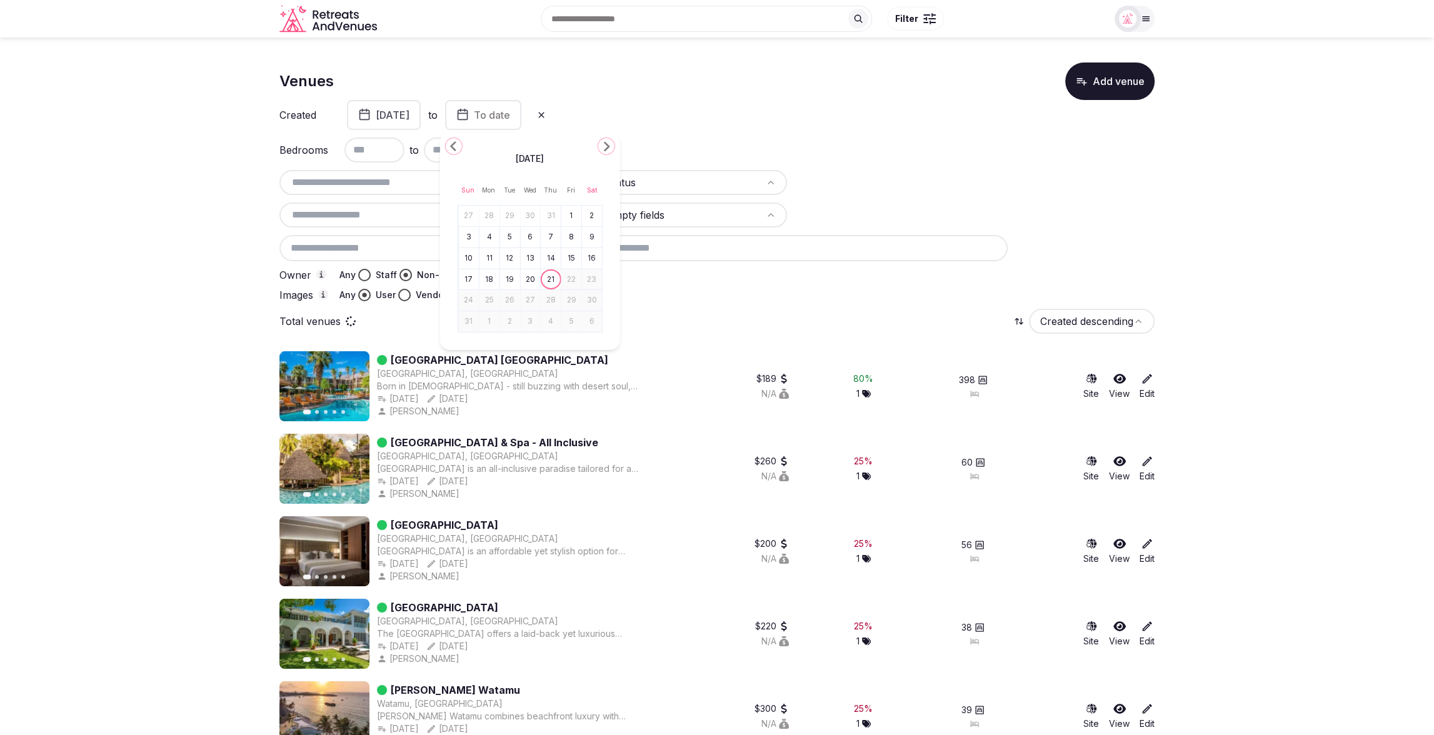
click at [460, 144] on icon "Go to the Previous Month" at bounding box center [453, 146] width 15 height 15
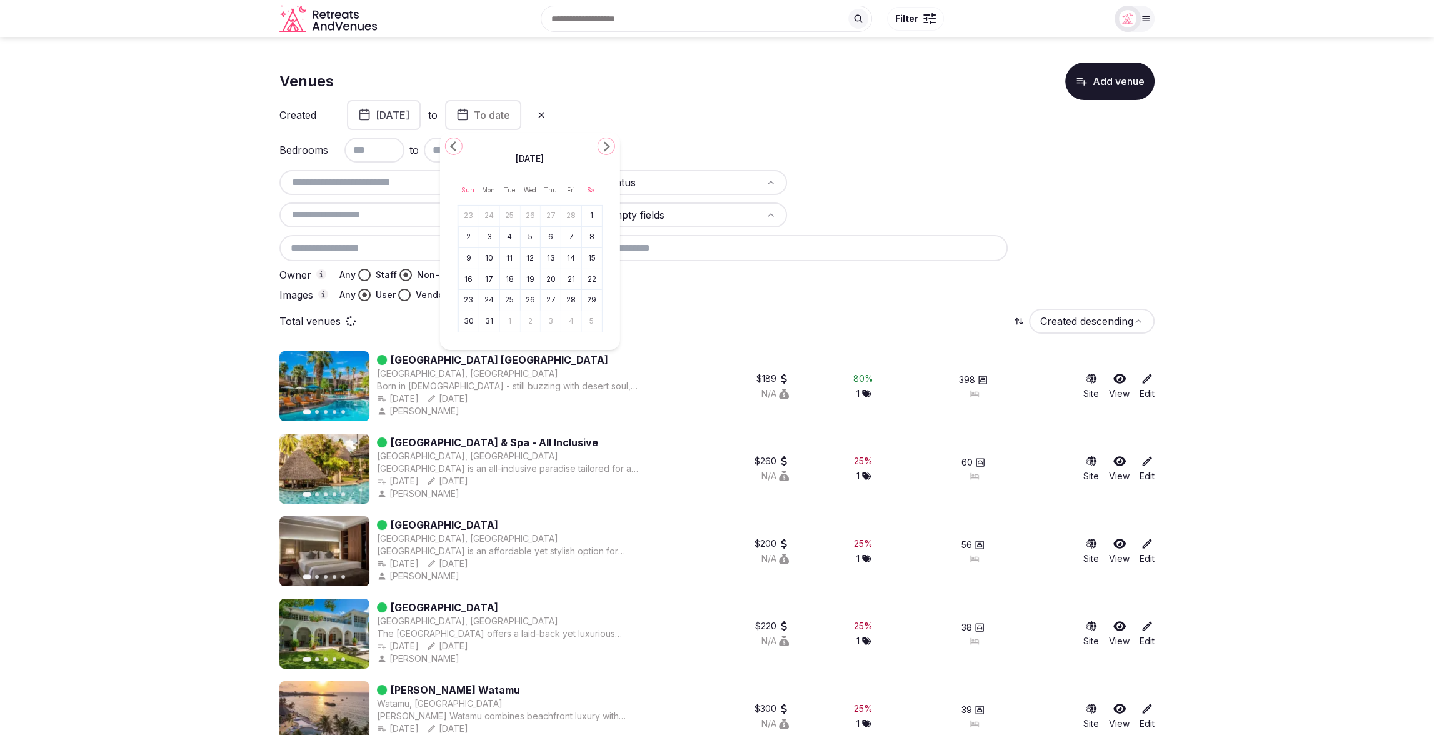
click at [460, 144] on icon "Go to the Previous Month" at bounding box center [453, 146] width 15 height 15
click at [542, 158] on span "[DATE]" at bounding box center [530, 159] width 28 height 13
click at [544, 158] on span "[DATE]" at bounding box center [530, 159] width 28 height 13
click at [453, 144] on polygon "Go to the Previous Month" at bounding box center [453, 146] width 6 height 10
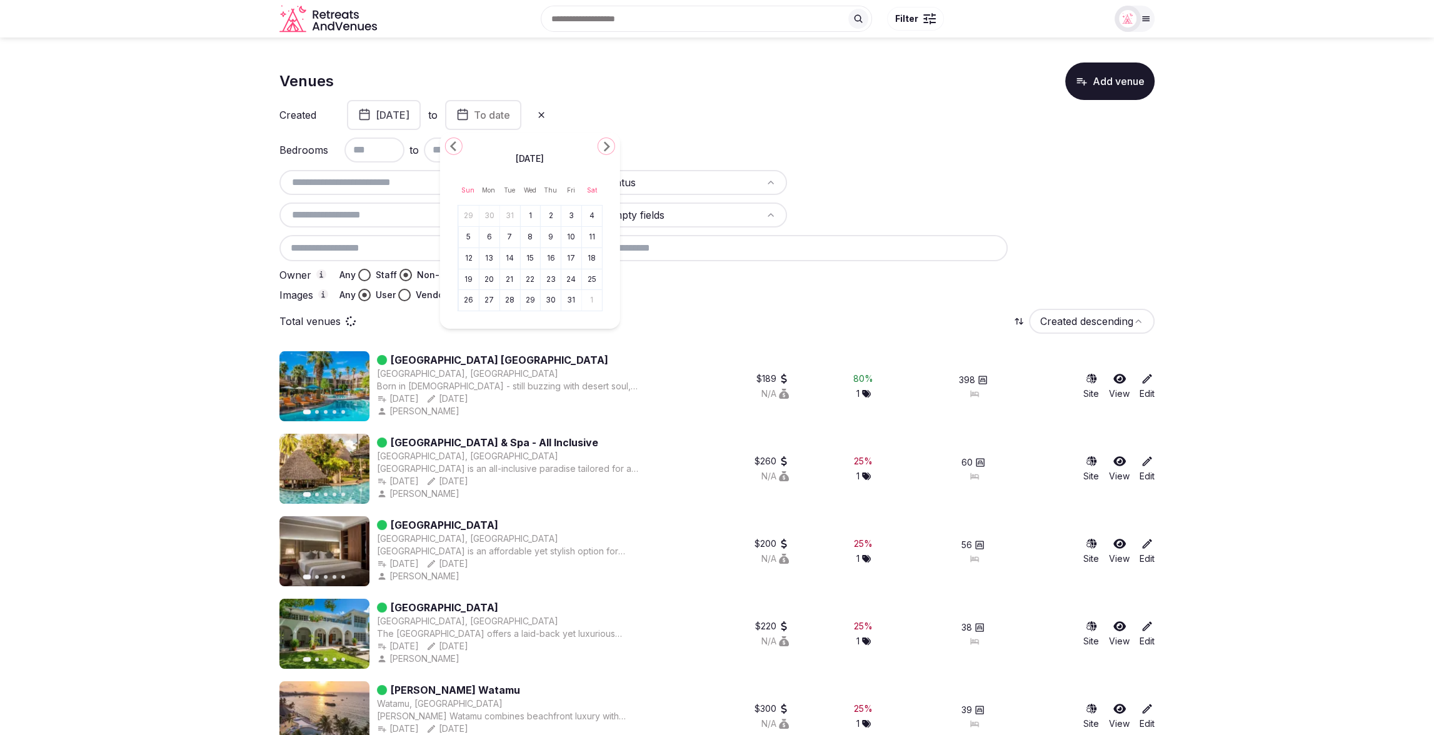
click at [453, 144] on polygon "Go to the Previous Month" at bounding box center [453, 146] width 6 height 10
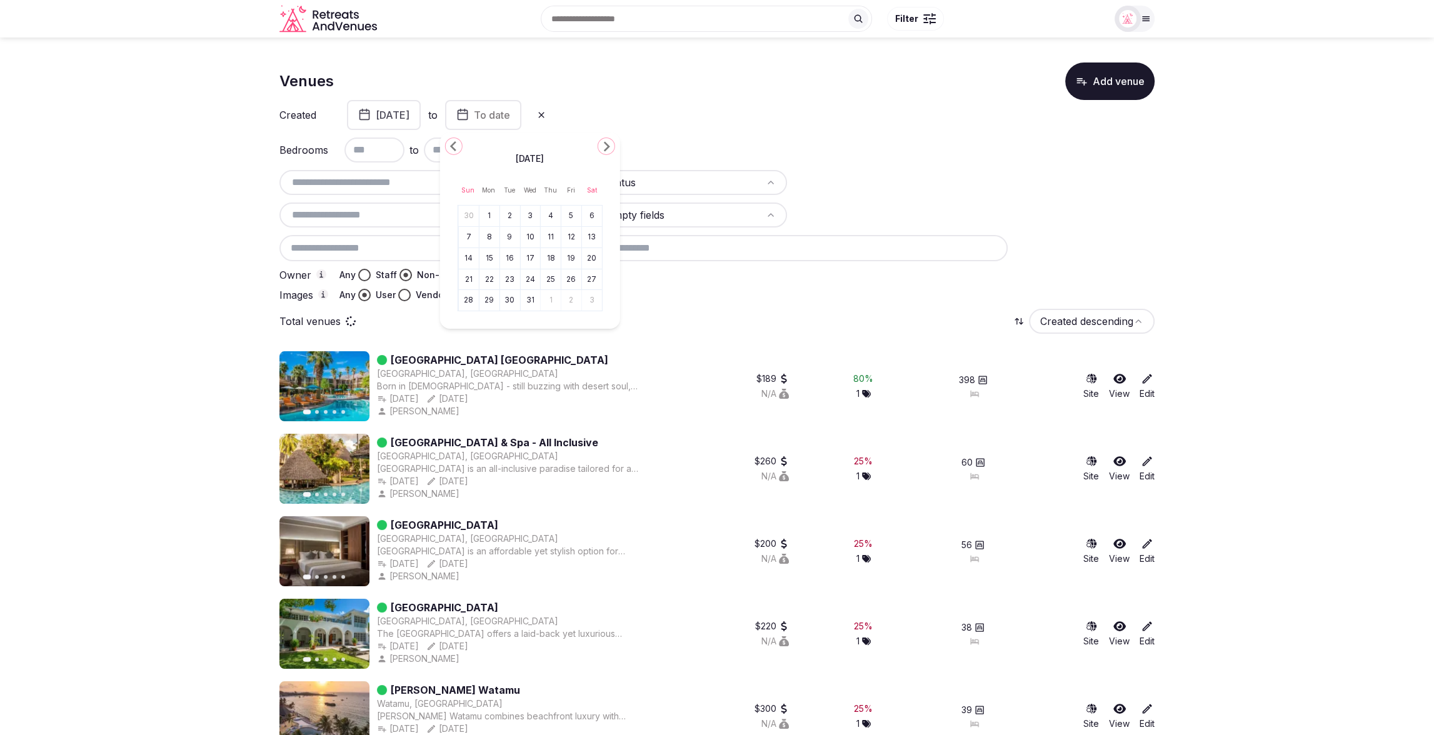
click at [453, 144] on polygon "Go to the Previous Month" at bounding box center [453, 146] width 6 height 10
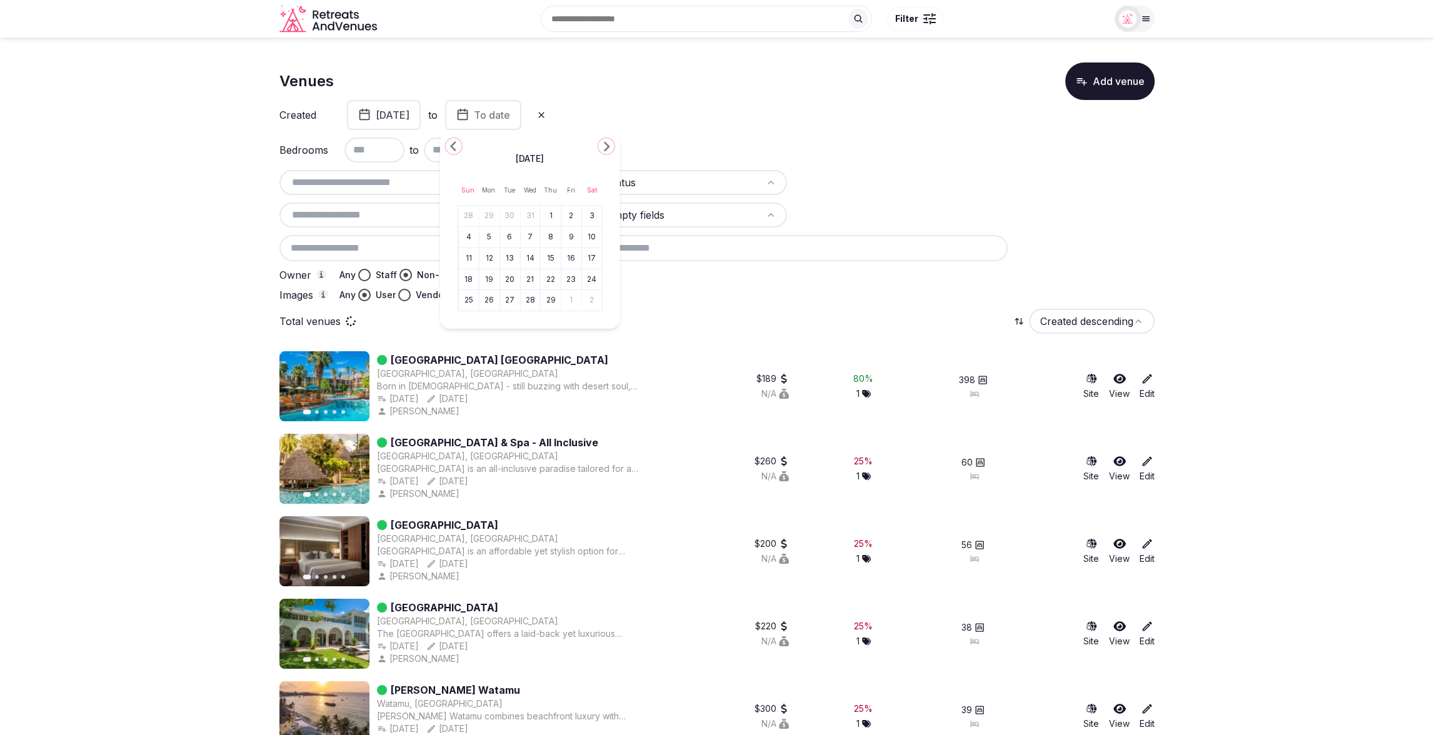
click at [453, 144] on polygon "Go to the Previous Month" at bounding box center [453, 146] width 6 height 10
click at [468, 320] on button "31" at bounding box center [469, 322] width 18 height 18
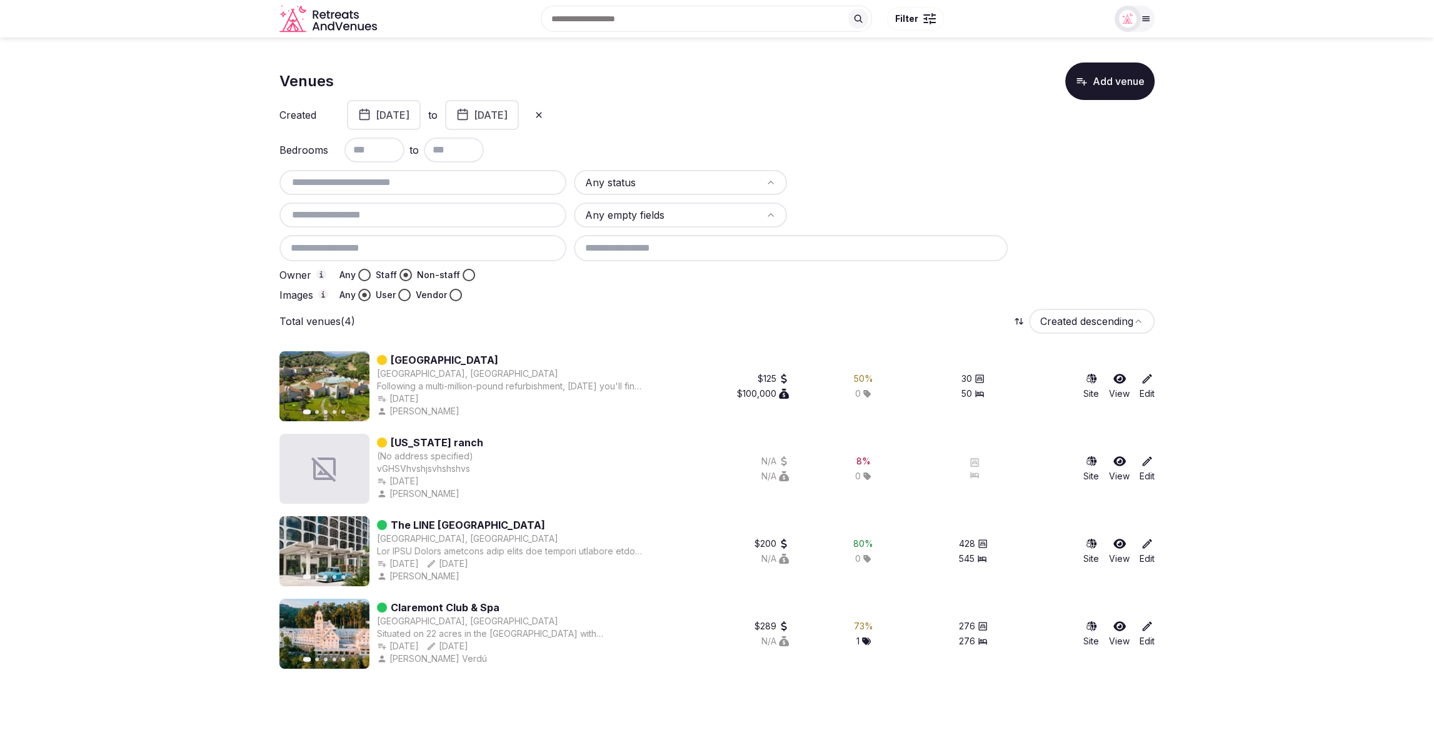
click at [645, 173] on html "Search Popular Destinations [GEOGRAPHIC_DATA], [GEOGRAPHIC_DATA] [GEOGRAPHIC_DA…" at bounding box center [717, 367] width 1434 height 735
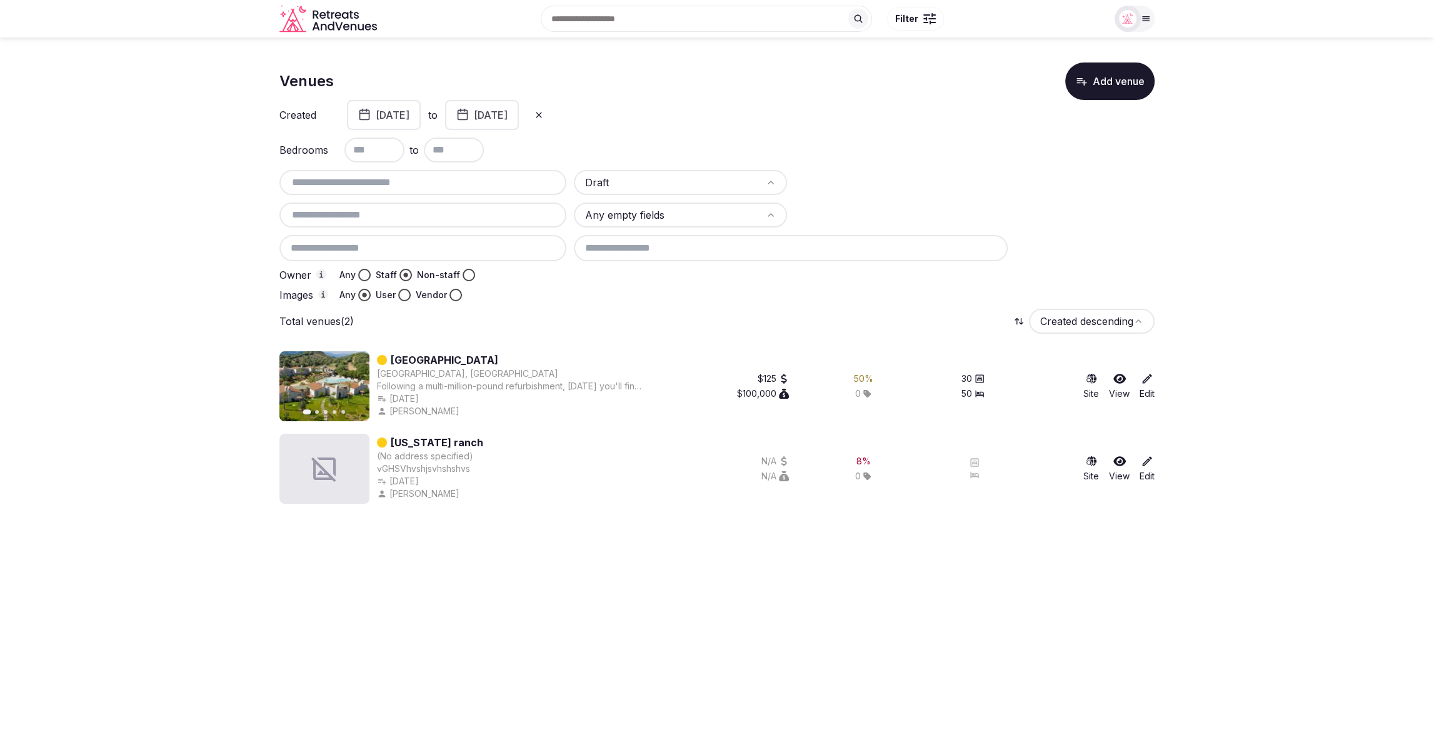
click at [421, 115] on button "[DATE]" at bounding box center [384, 115] width 74 height 30
click at [544, 113] on icon at bounding box center [539, 115] width 10 height 10
click at [398, 116] on span "From date" at bounding box center [400, 115] width 48 height 13
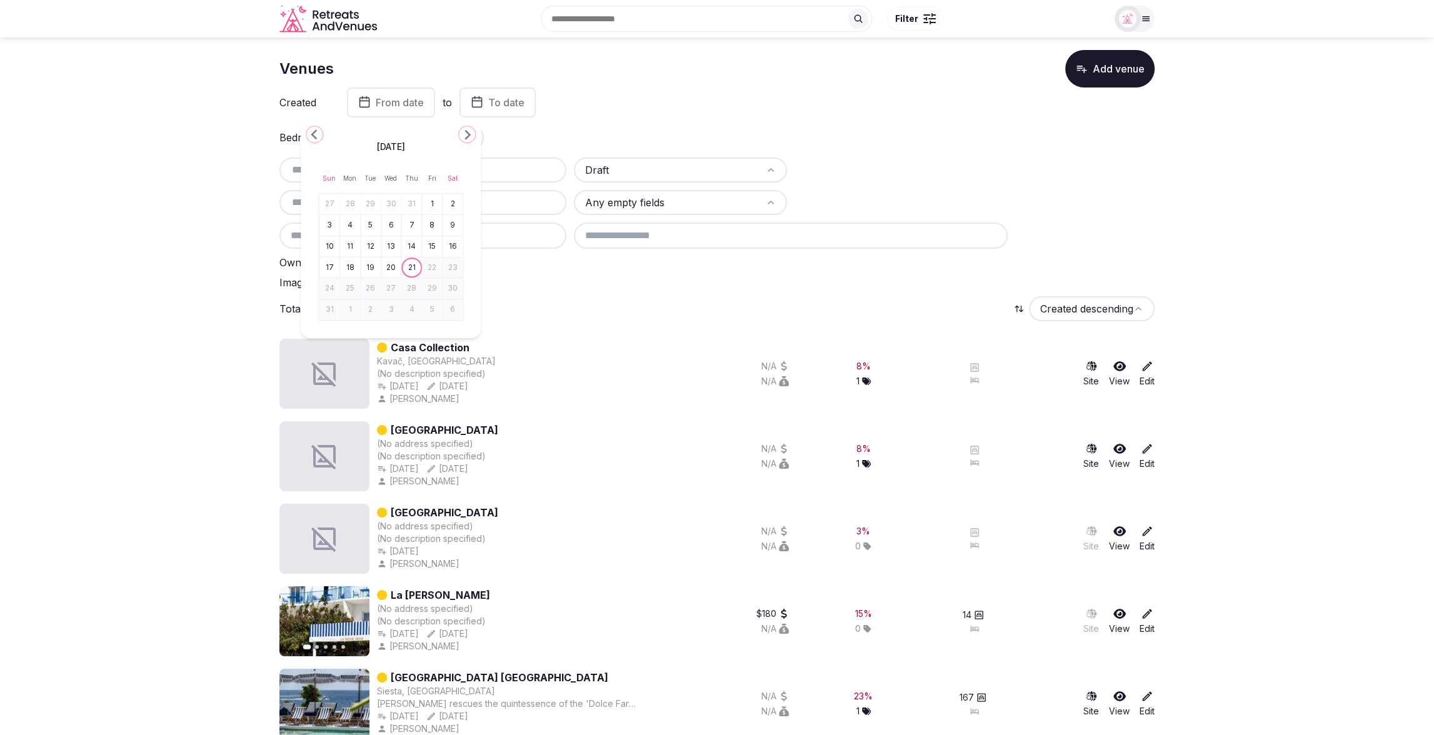
scroll to position [13, 0]
click at [610, 296] on div "Total venues (66841) Created descending" at bounding box center [716, 308] width 875 height 25
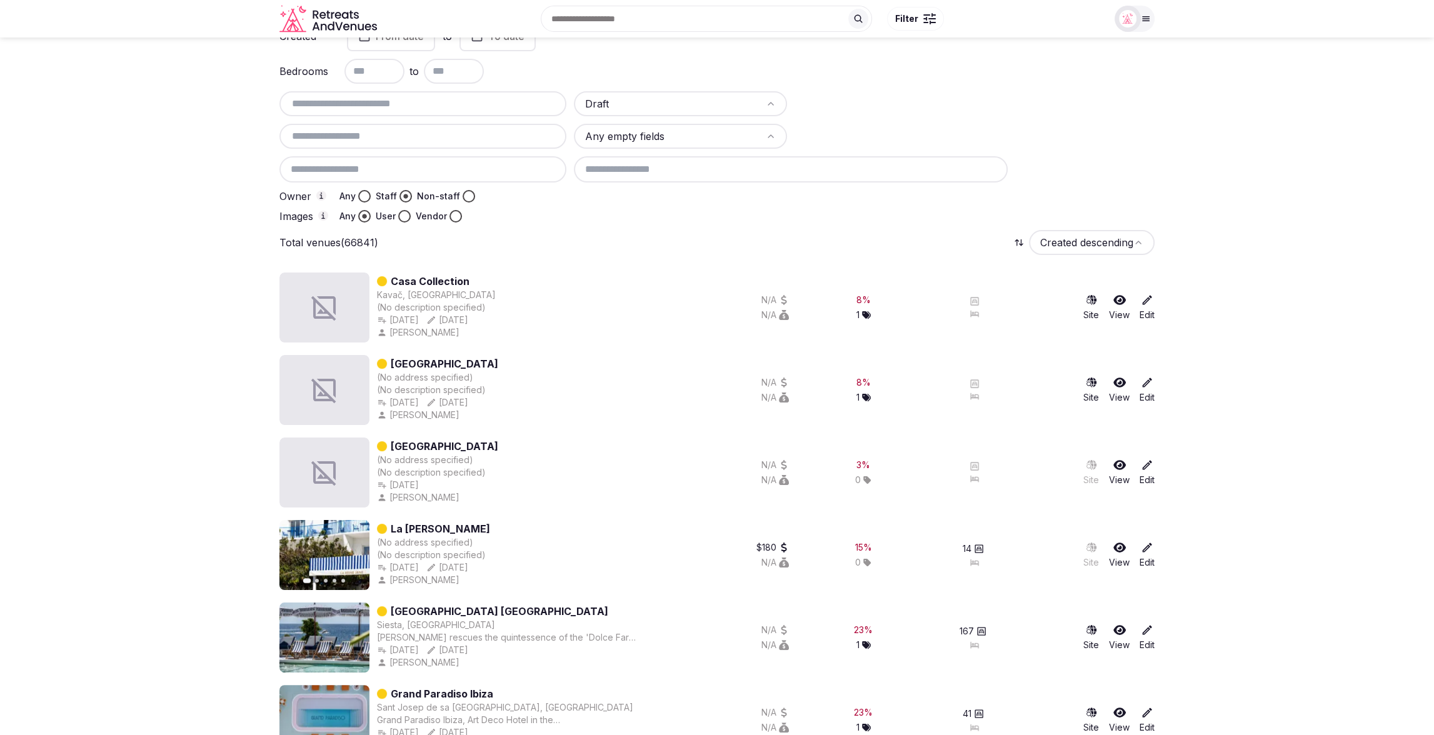
scroll to position [0, 0]
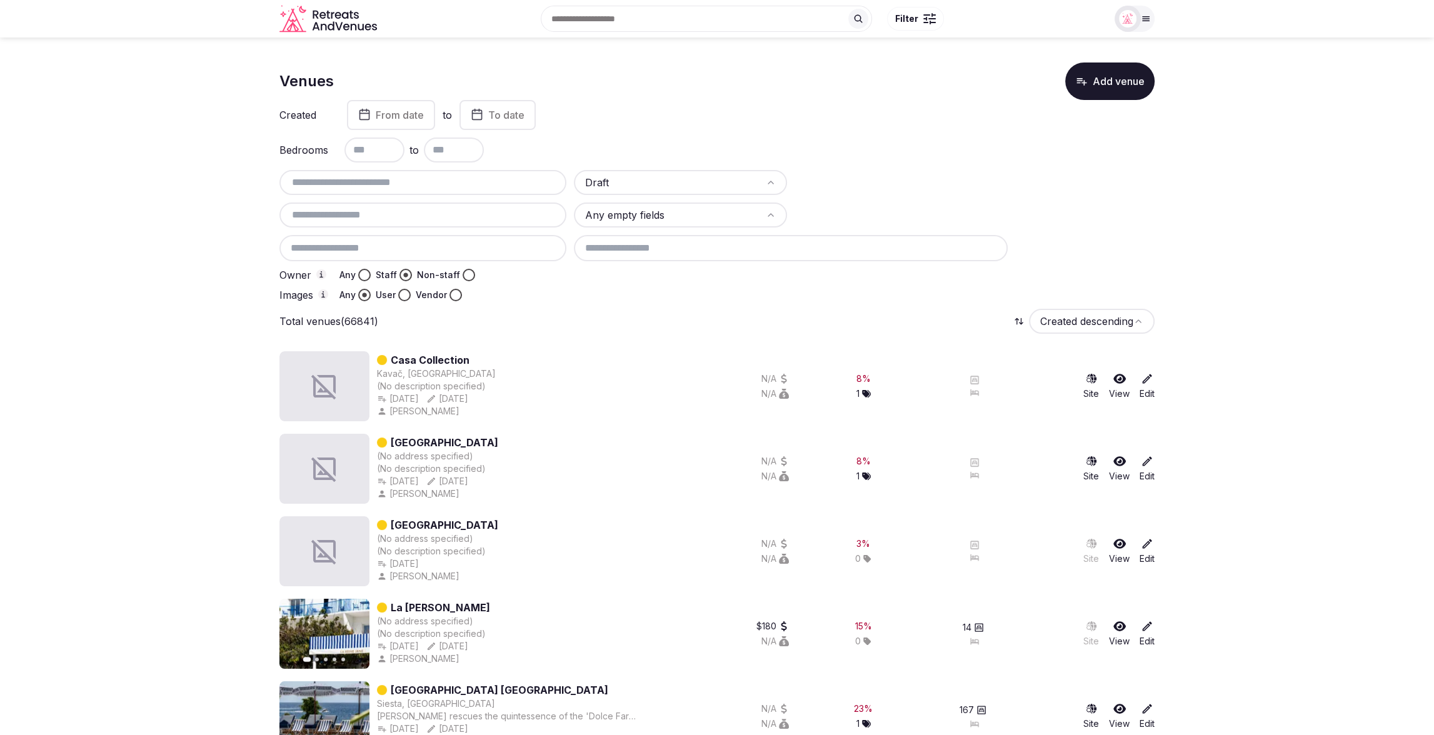
click at [551, 315] on div "Total venues (66841) Created descending" at bounding box center [716, 321] width 875 height 25
click at [1099, 221] on div "Draft Any empty fields Owner Any Staff Non-staff Images Any User Vendor" at bounding box center [716, 235] width 875 height 131
click at [675, 301] on div at bounding box center [864, 295] width 581 height 13
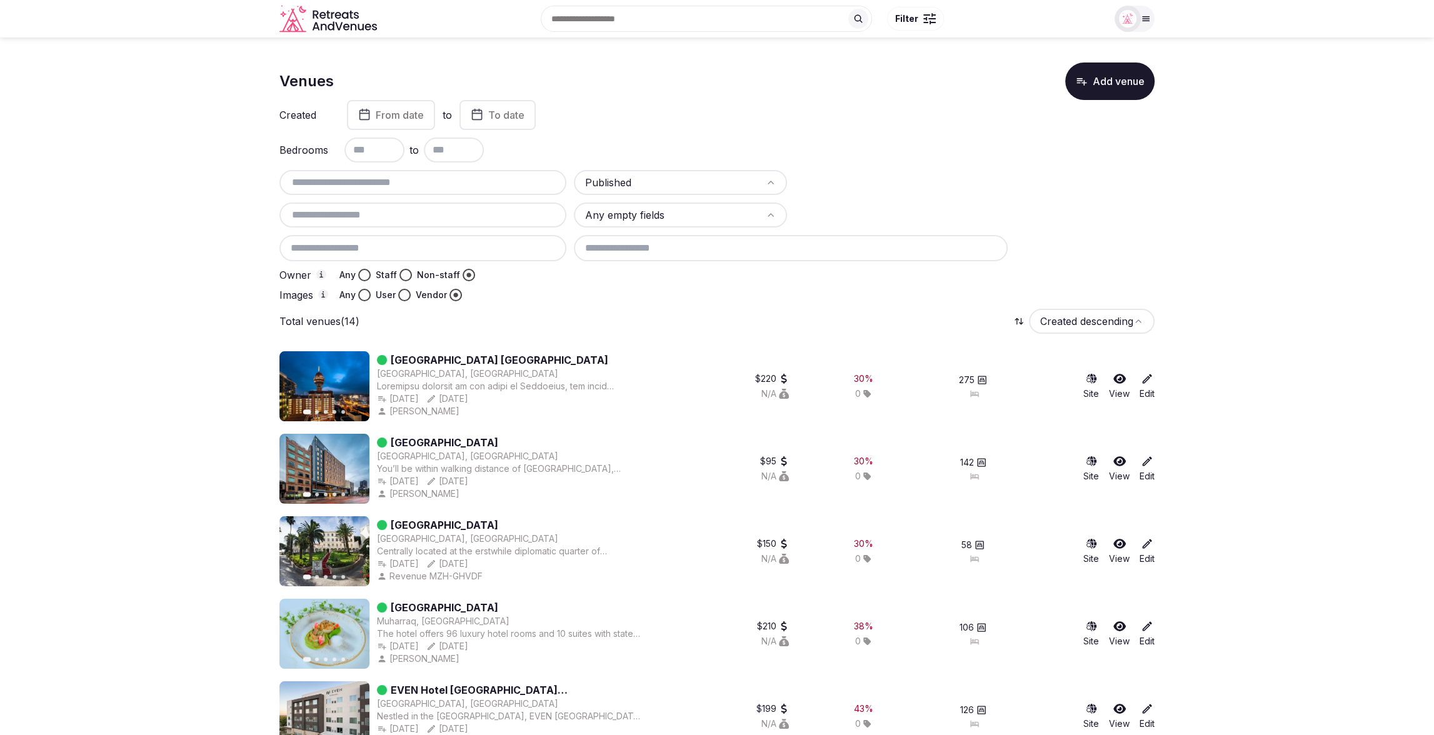
click at [975, 152] on div "Bedrooms to" at bounding box center [716, 150] width 875 height 25
click at [573, 310] on div "Total venues (14) Created descending" at bounding box center [716, 320] width 875 height 25
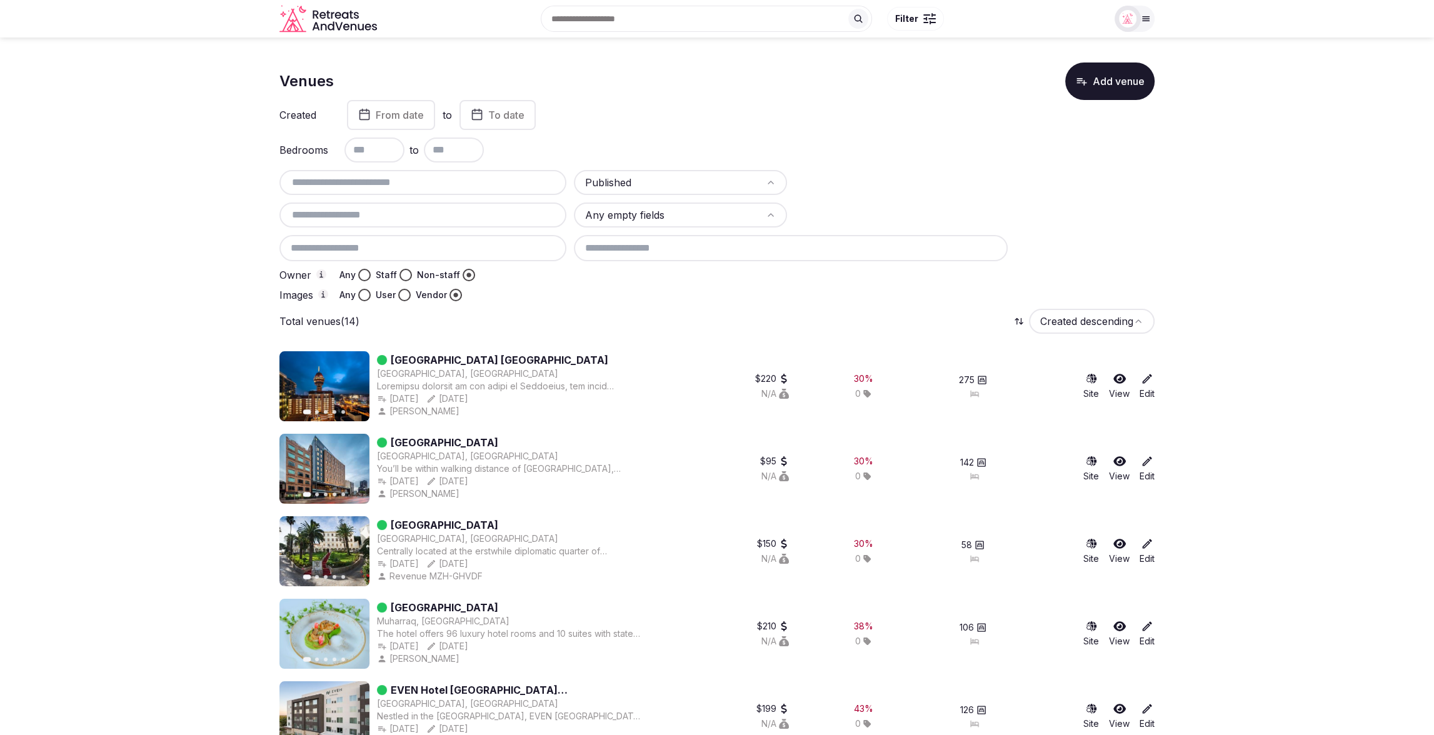
click at [682, 313] on div "Total venues (14) Created descending" at bounding box center [716, 321] width 875 height 25
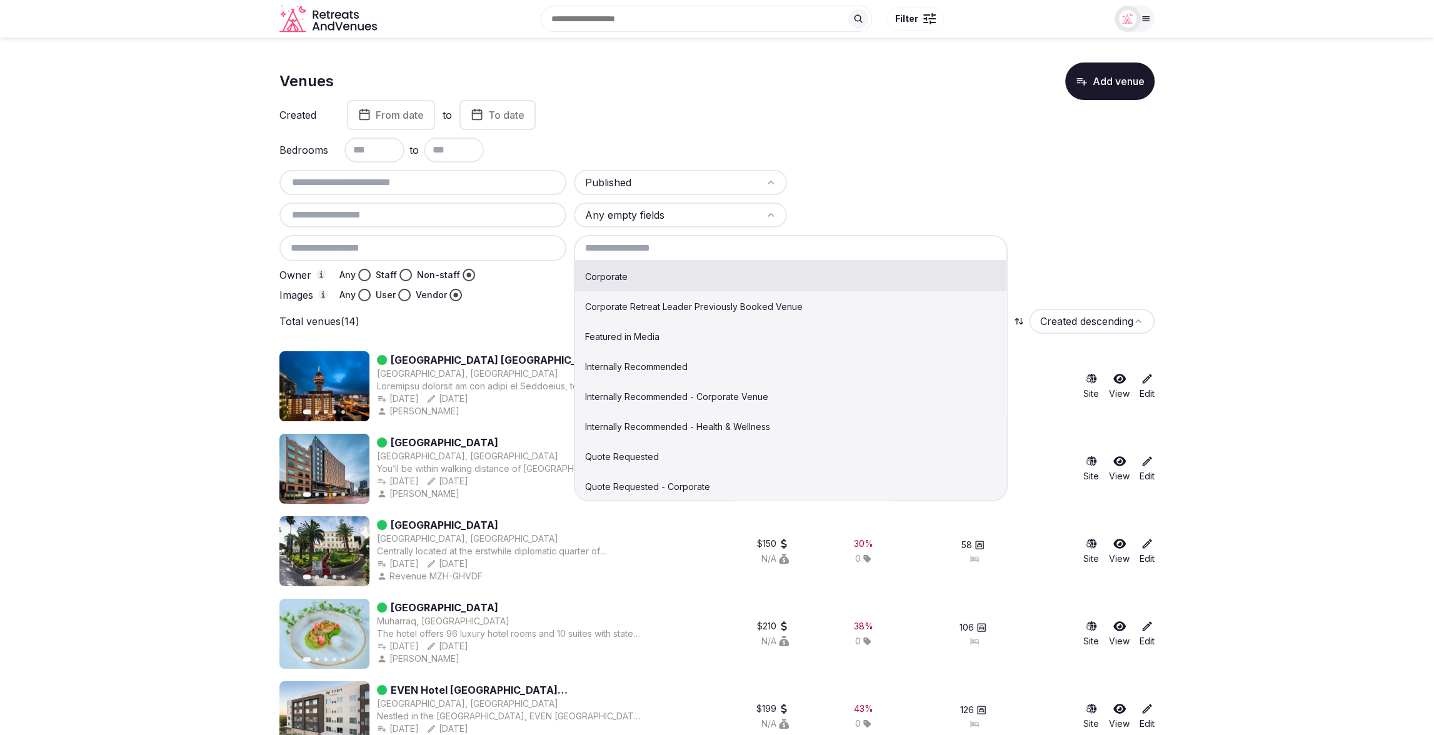
click at [617, 248] on input at bounding box center [791, 248] width 434 height 26
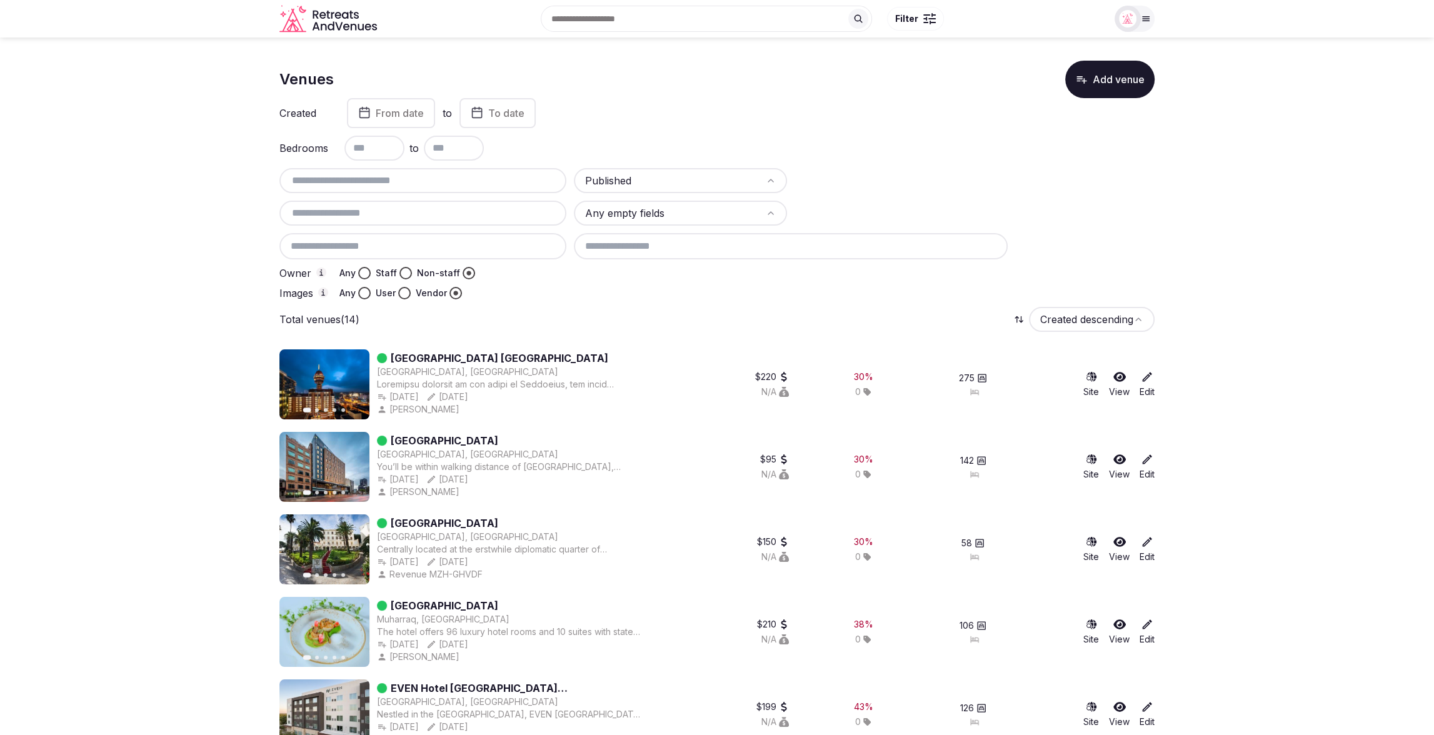
scroll to position [1, 0]
